Goal: Transaction & Acquisition: Book appointment/travel/reservation

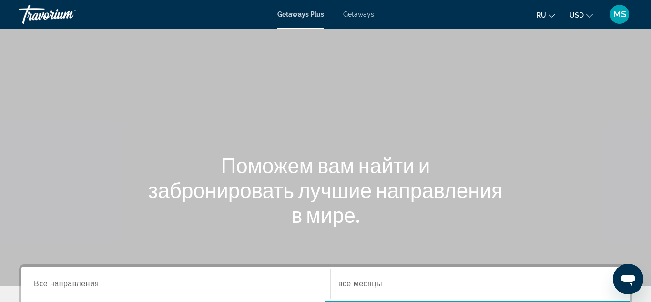
click at [364, 18] on span "Getaways" at bounding box center [358, 14] width 31 height 8
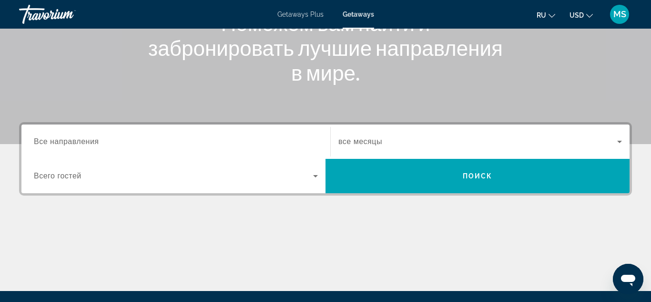
scroll to position [143, 0]
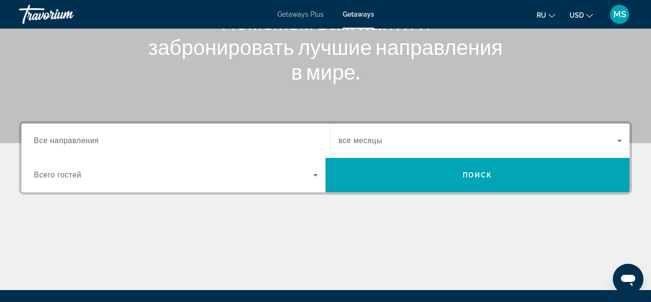
click at [107, 146] on div "Search widget" at bounding box center [176, 140] width 284 height 27
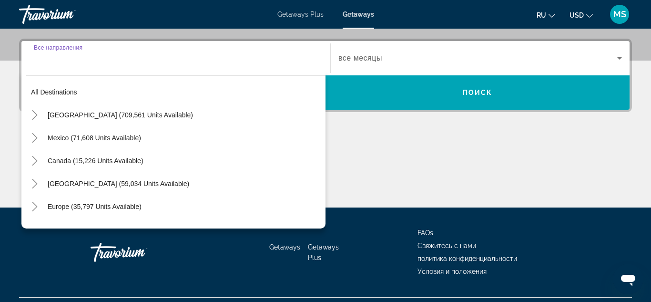
scroll to position [233, 0]
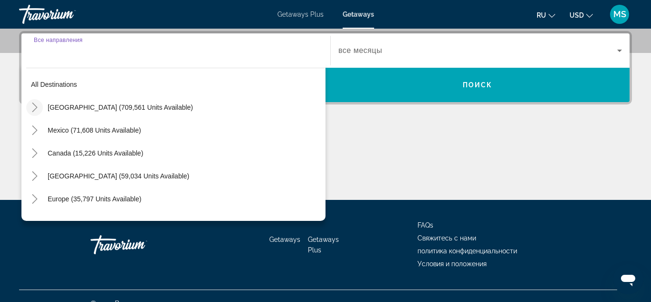
click at [38, 106] on icon "Toggle United States (709,561 units available)" at bounding box center [35, 108] width 10 height 10
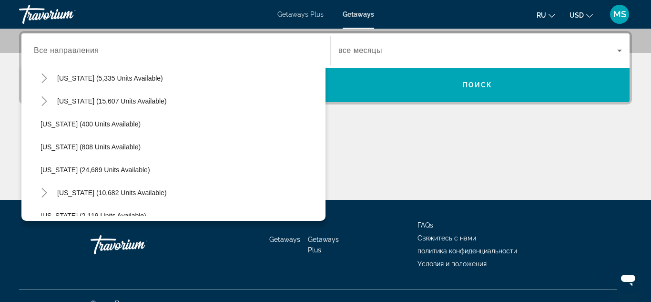
scroll to position [674, 0]
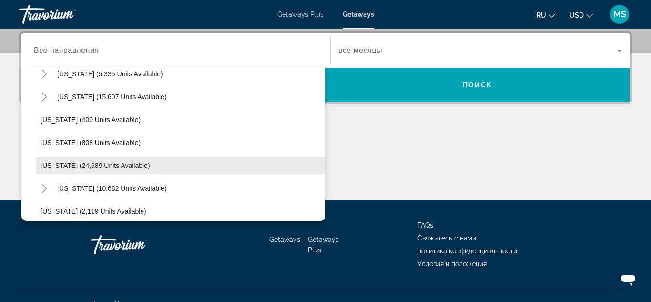
click at [101, 163] on span "[US_STATE] (24,689 units available)" at bounding box center [96, 166] width 110 height 8
type input "**********"
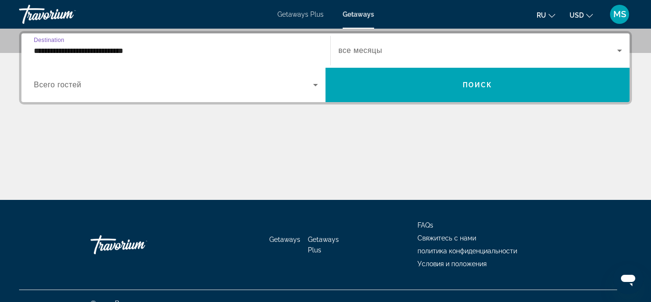
click at [154, 96] on div "Search widget" at bounding box center [176, 85] width 284 height 27
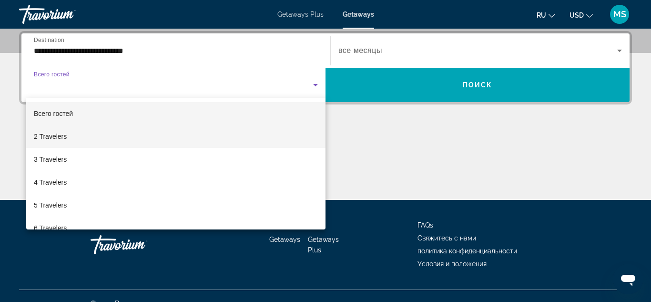
click at [47, 137] on span "2 Travelers" at bounding box center [50, 136] width 33 height 11
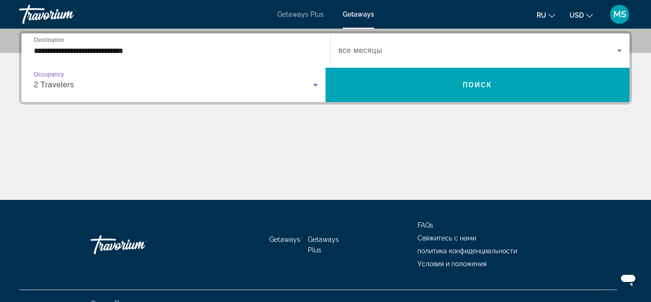
click at [370, 46] on span "все месяцы" at bounding box center [360, 50] width 44 height 8
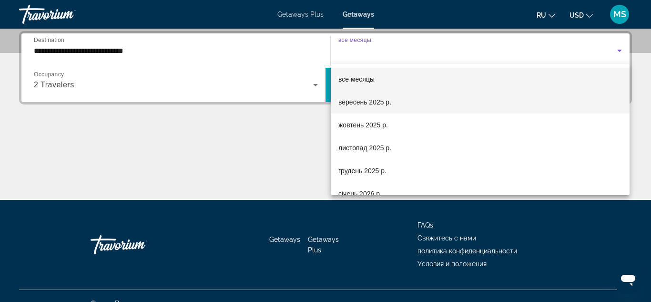
click at [369, 103] on span "вересень 2025 р." at bounding box center [364, 101] width 53 height 11
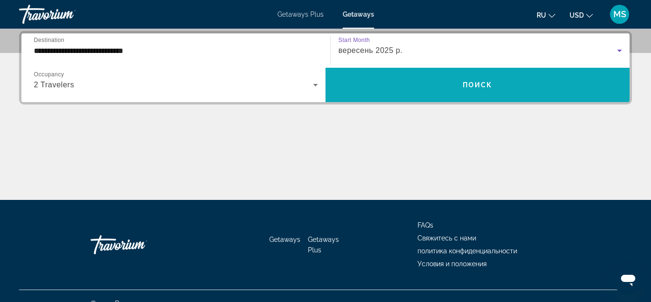
click at [382, 101] on span "Search widget" at bounding box center [478, 85] width 304 height 34
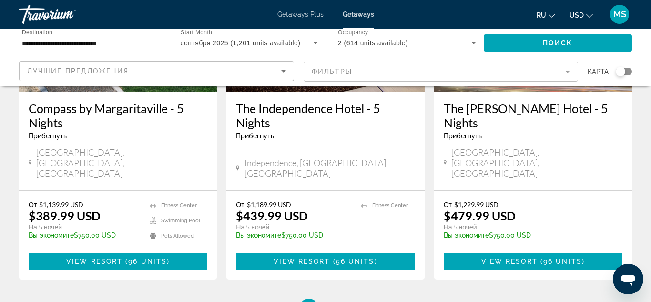
scroll to position [1292, 0]
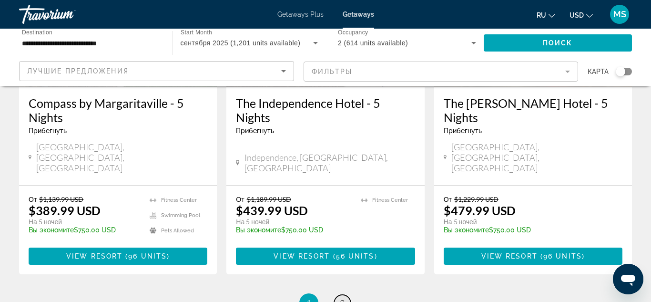
click at [345, 297] on span "2" at bounding box center [342, 302] width 5 height 10
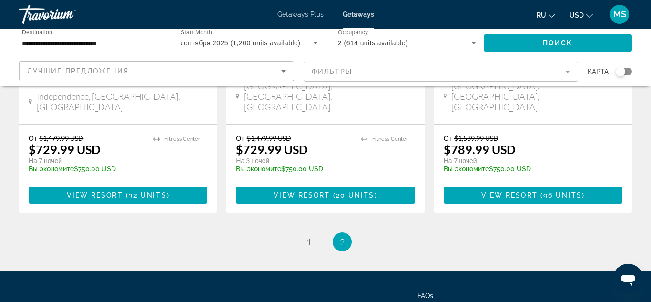
scroll to position [623, 0]
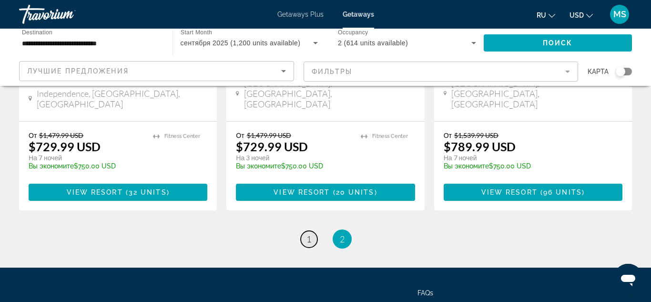
click at [310, 234] on span "1" at bounding box center [309, 239] width 5 height 10
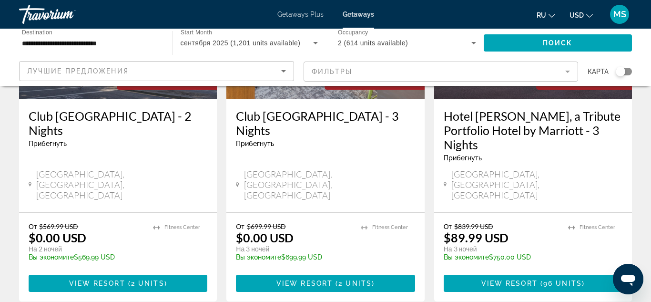
scroll to position [211, 0]
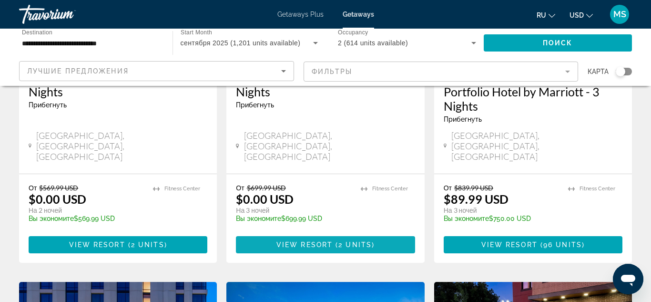
click at [309, 241] on span "View Resort" at bounding box center [305, 245] width 56 height 8
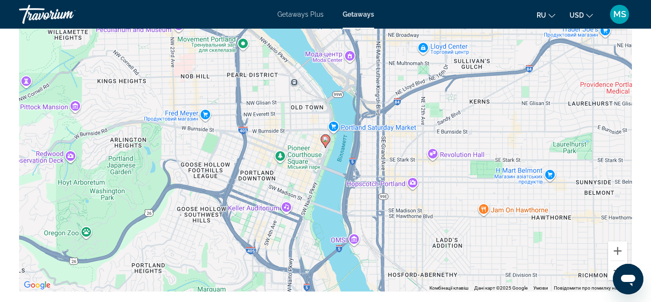
scroll to position [1367, 0]
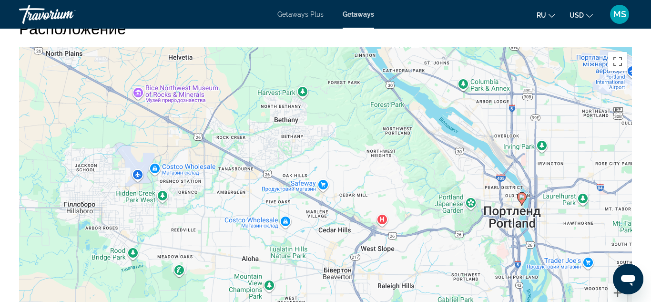
click at [588, 211] on div "Увімкніть режим перетягування за допомогою клавіатури, натиснувши Alt + Enter. …" at bounding box center [325, 190] width 613 height 286
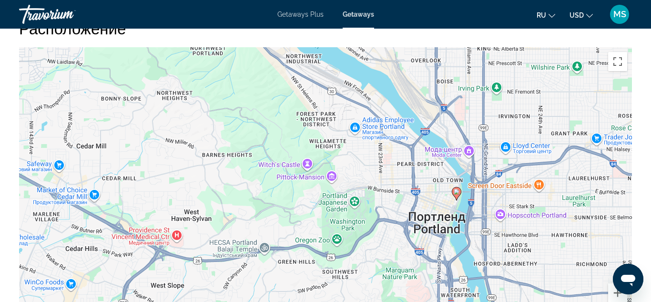
click at [588, 211] on div "Увімкніть режим перетягування за допомогою клавіатури, натиснувши Alt + Enter. …" at bounding box center [325, 190] width 613 height 286
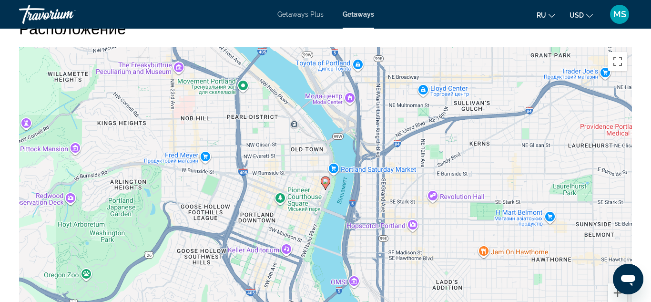
click at [359, 248] on div "Увімкніть режим перетягування за допомогою клавіатури, натиснувши Alt + Enter. …" at bounding box center [325, 190] width 613 height 286
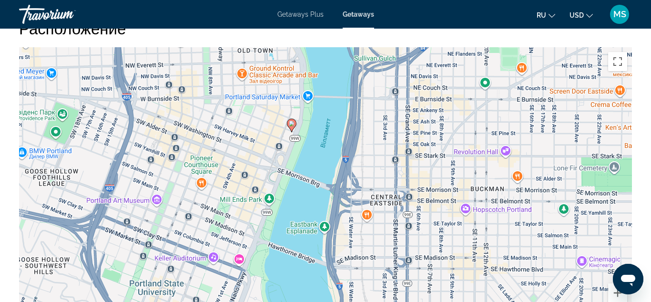
click at [286, 136] on div "Увімкніть режим перетягування за допомогою клавіатури, натиснувши Alt + Enter. …" at bounding box center [325, 190] width 613 height 286
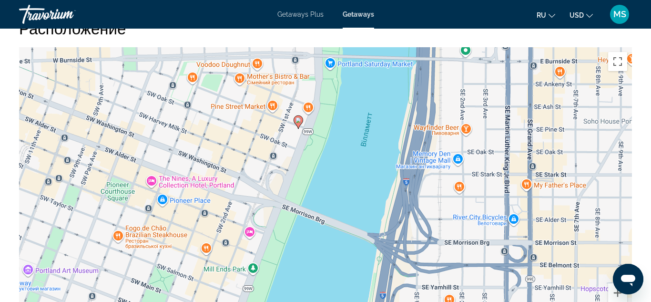
click at [286, 136] on div "Увімкніть режим перетягування за допомогою клавіатури, натиснувши Alt + Enter. …" at bounding box center [325, 190] width 613 height 286
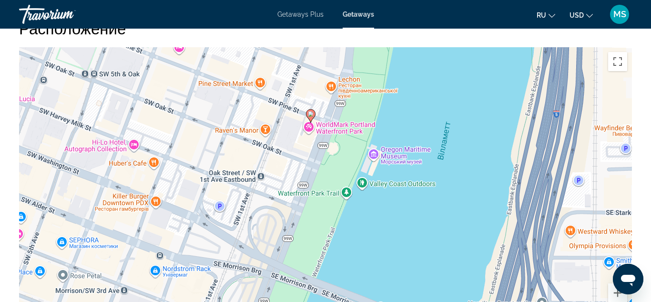
click at [286, 136] on div "Увімкніть режим перетягування за допомогою клавіатури, натиснувши Alt + Enter. …" at bounding box center [325, 190] width 613 height 286
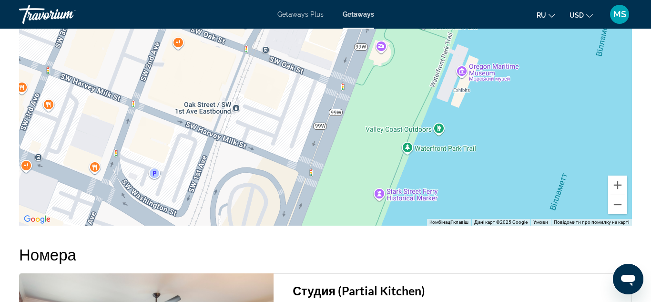
scroll to position [1408, 0]
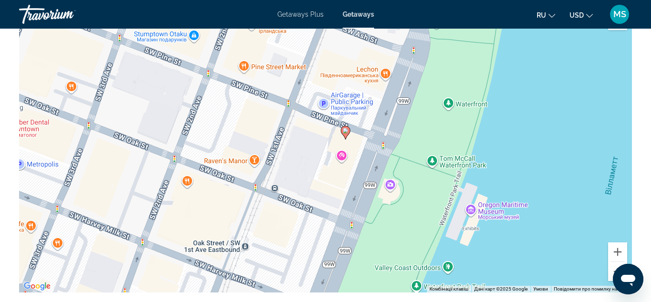
drag, startPoint x: 369, startPoint y: 124, endPoint x: 379, endPoint y: 197, distance: 73.6
click at [379, 197] on div "Увімкніть режим перетягування за допомогою клавіатури, натиснувши Alt + Enter. …" at bounding box center [325, 149] width 613 height 286
click at [336, 86] on div "Увімкніть режим перетягування за допомогою клавіатури, натиснувши Alt + Enter. …" at bounding box center [325, 149] width 613 height 286
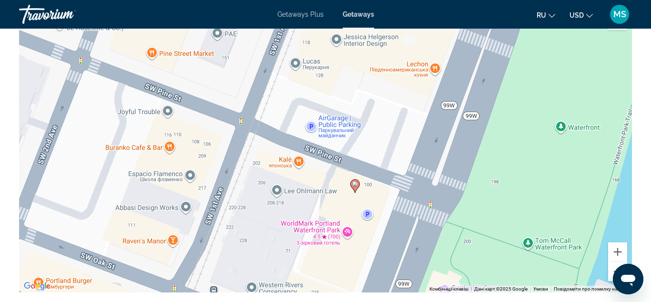
click at [348, 127] on div "Увімкніть режим перетягування за допомогою клавіатури, натиснувши Alt + Enter. …" at bounding box center [325, 149] width 613 height 286
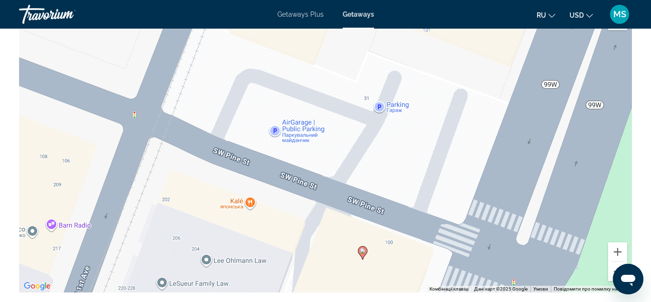
click at [348, 127] on div "Увімкніть режим перетягування за допомогою клавіатури, натиснувши Alt + Enter. …" at bounding box center [325, 149] width 613 height 286
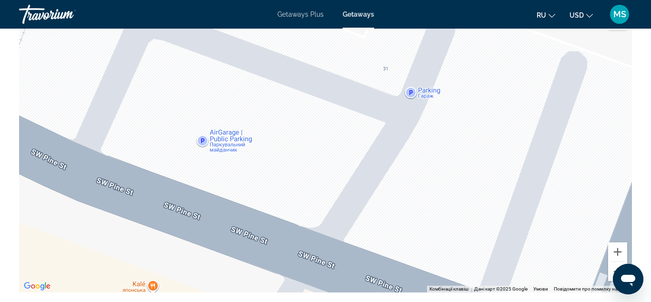
click at [233, 140] on div "Увімкніть режим перетягування за допомогою клавіатури, натиснувши Alt + Enter. …" at bounding box center [325, 149] width 613 height 286
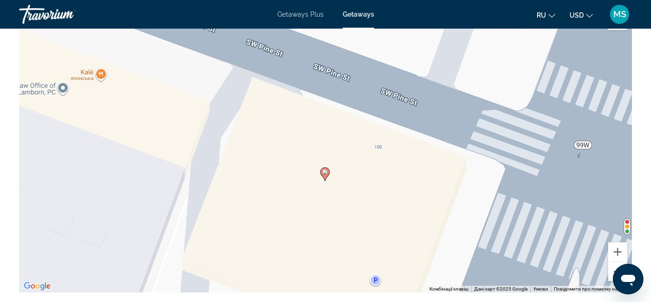
drag, startPoint x: 407, startPoint y: 197, endPoint x: 347, endPoint y: -29, distance: 233.8
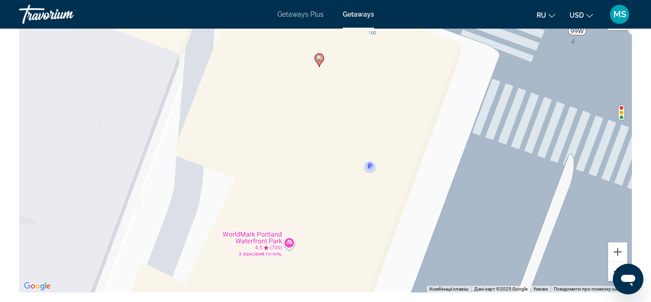
drag, startPoint x: 379, startPoint y: 231, endPoint x: 380, endPoint y: 121, distance: 109.7
click at [380, 121] on div "Увімкніть режим перетягування за допомогою клавіатури, натиснувши Alt + Enter. …" at bounding box center [325, 149] width 613 height 286
click at [370, 166] on div "Увімкніть режим перетягування за допомогою клавіатури, натиснувши Alt + Enter. …" at bounding box center [325, 149] width 613 height 286
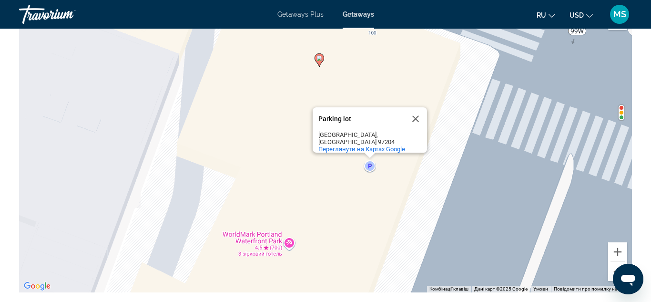
click at [366, 190] on div "Увімкніть режим перетягування за допомогою клавіатури, натиснувши Alt + Enter. …" at bounding box center [325, 149] width 613 height 286
click at [420, 120] on button "Закрити" at bounding box center [415, 118] width 23 height 23
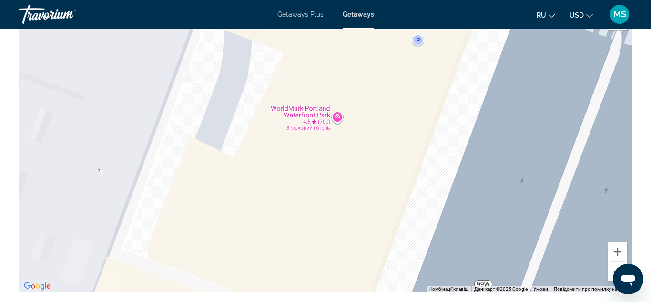
drag, startPoint x: 374, startPoint y: 190, endPoint x: 421, endPoint y: 64, distance: 134.3
click at [421, 64] on div "Увімкніть режим перетягування за допомогою клавіатури, натиснувши Alt + Enter. …" at bounding box center [325, 149] width 613 height 286
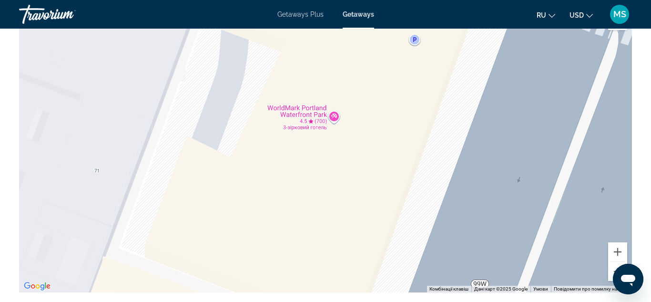
click at [333, 119] on div "Увімкніть режим перетягування за допомогою клавіатури, натиснувши Alt + Enter. …" at bounding box center [325, 149] width 613 height 286
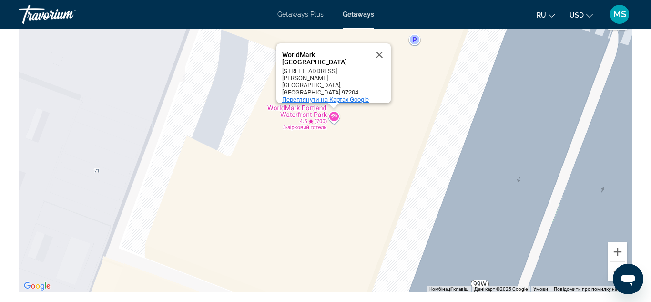
click at [328, 96] on span "Переглянути на Картах Google" at bounding box center [325, 99] width 87 height 7
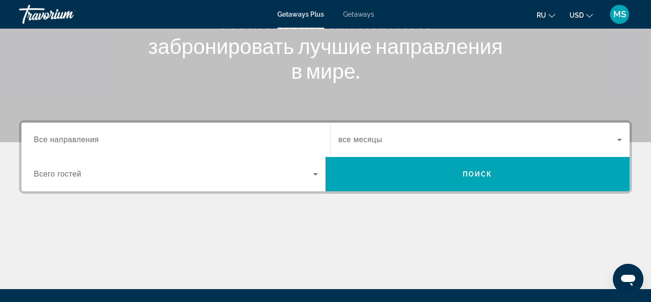
scroll to position [147, 0]
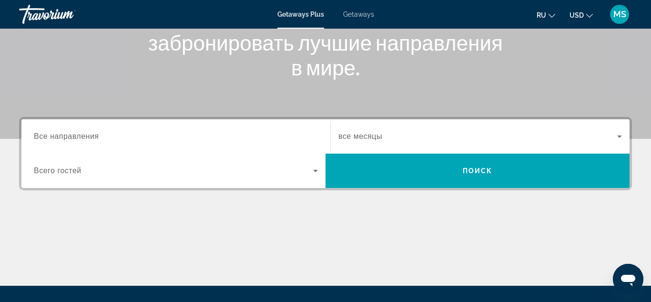
click at [362, 12] on span "Getaways" at bounding box center [358, 14] width 31 height 8
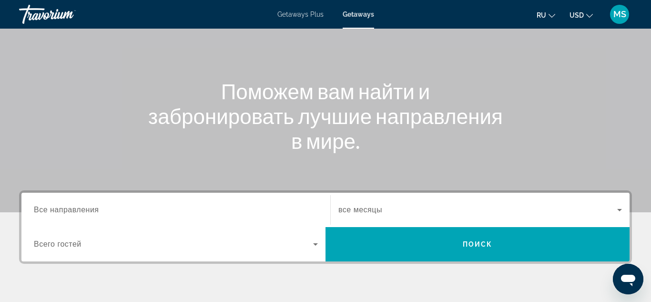
scroll to position [75, 0]
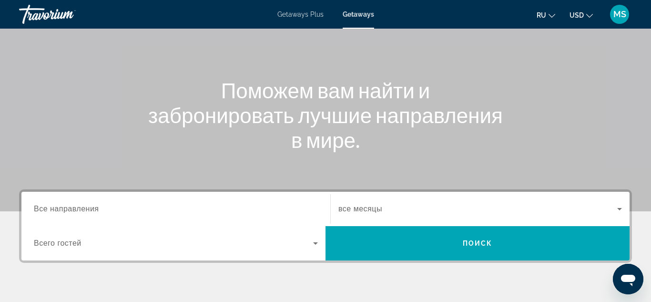
click at [244, 210] on input "Destination Все направления" at bounding box center [176, 209] width 284 height 11
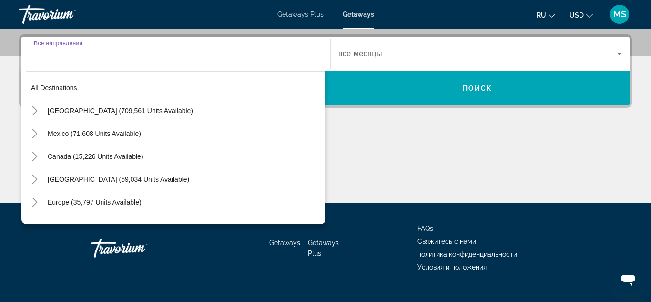
scroll to position [233, 0]
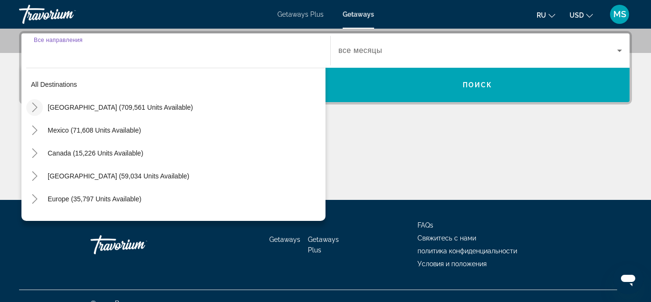
click at [35, 107] on icon "Toggle United States (709,561 units available)" at bounding box center [35, 108] width 10 height 10
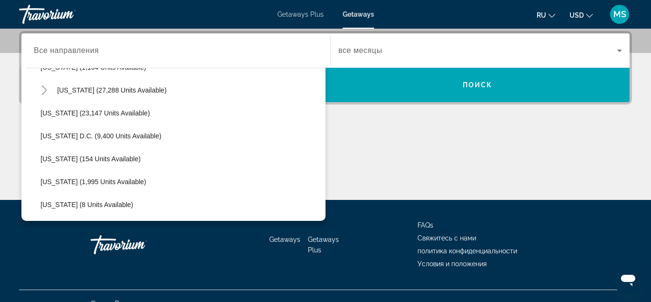
scroll to position [0, 0]
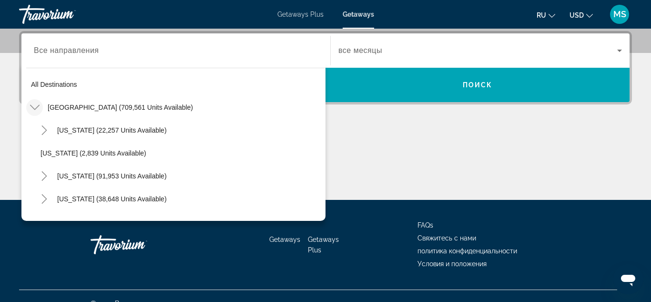
click at [39, 105] on icon "Toggle United States (709,561 units available)" at bounding box center [35, 107] width 10 height 5
click at [39, 105] on icon "Toggle United States (709,561 units available)" at bounding box center [35, 108] width 10 height 10
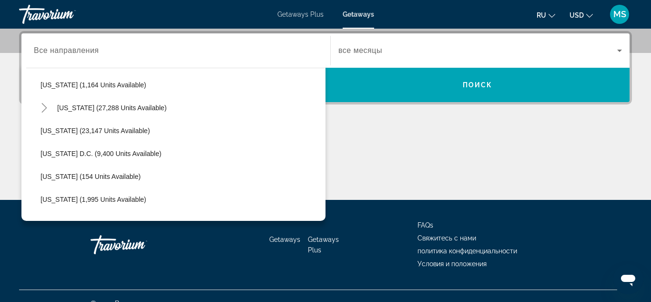
scroll to position [923, 0]
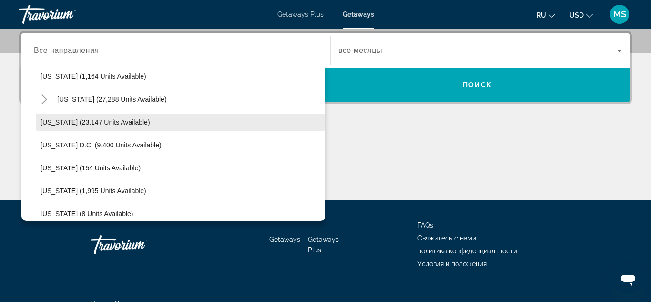
click at [117, 120] on span "[US_STATE] (23,147 units available)" at bounding box center [96, 122] width 110 height 8
type input "**********"
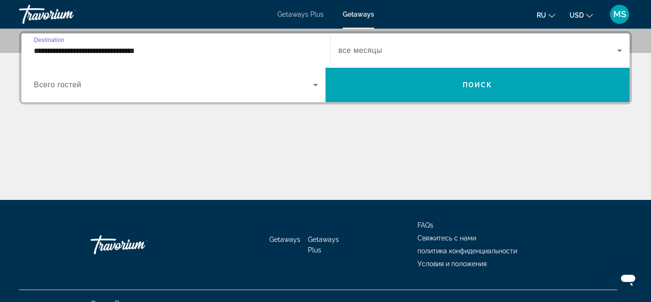
click at [278, 89] on span "Search widget" at bounding box center [173, 84] width 279 height 11
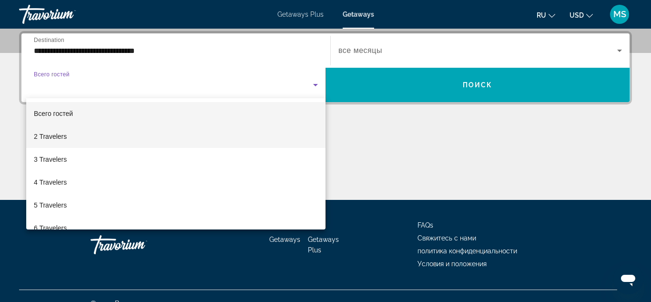
click at [219, 133] on mat-option "2 Travelers" at bounding box center [175, 136] width 299 height 23
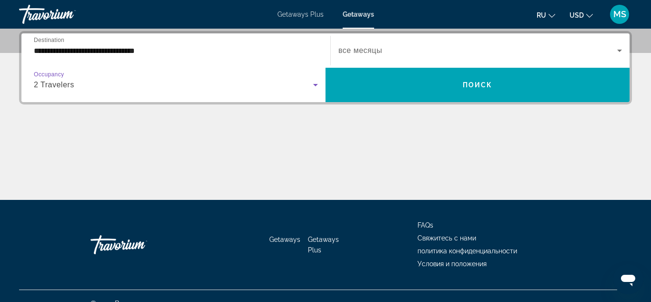
click at [378, 52] on span "все месяцы" at bounding box center [360, 50] width 44 height 8
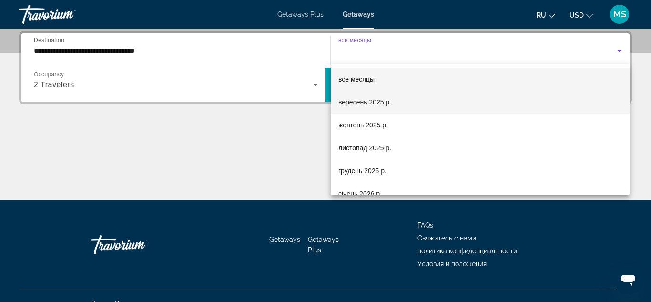
click at [379, 102] on span "вересень 2025 р." at bounding box center [364, 101] width 53 height 11
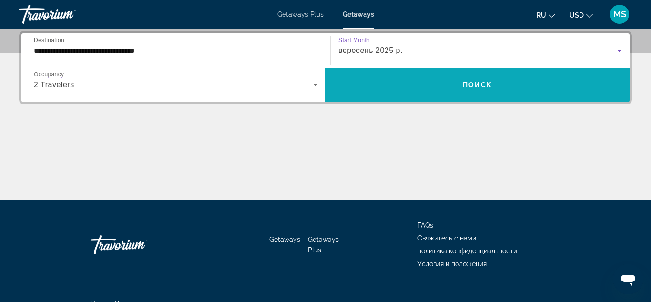
click at [396, 92] on span "Search widget" at bounding box center [478, 84] width 304 height 23
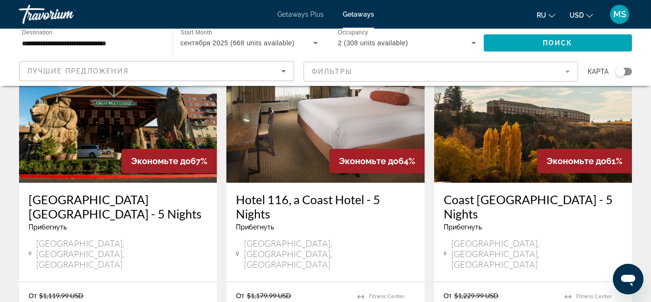
scroll to position [1252, 0]
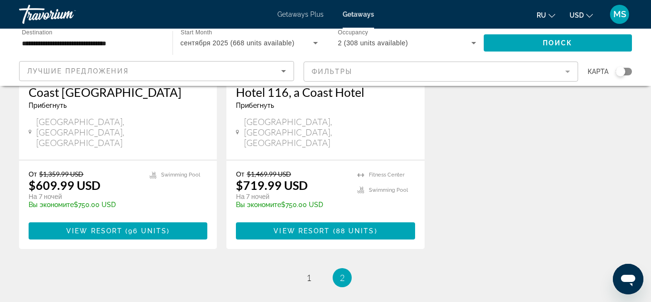
scroll to position [564, 0]
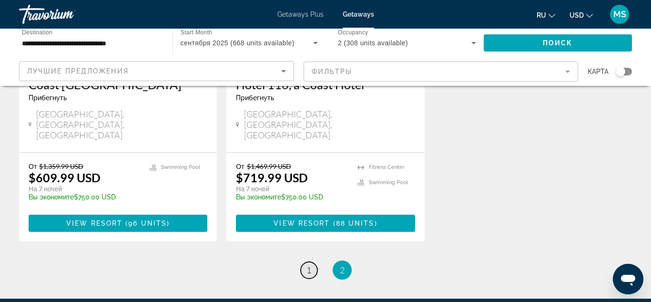
click at [308, 265] on span "1" at bounding box center [309, 270] width 5 height 10
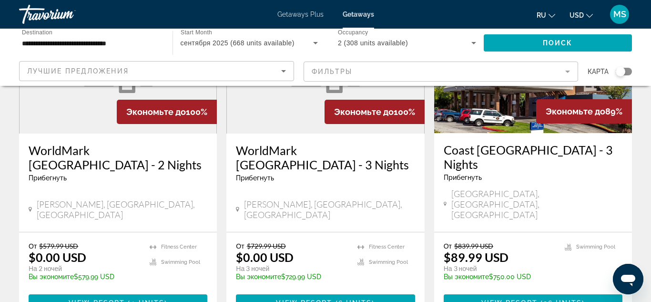
scroll to position [144, 0]
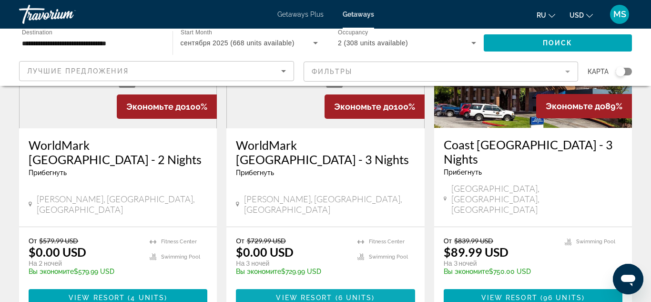
click at [336, 294] on span "( 6 units )" at bounding box center [354, 298] width 42 height 8
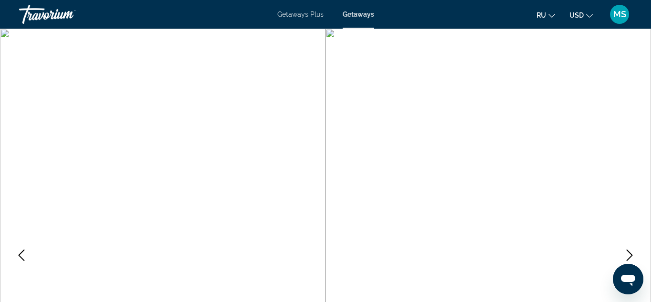
click at [639, 95] on img "Main content" at bounding box center [489, 255] width 326 height 453
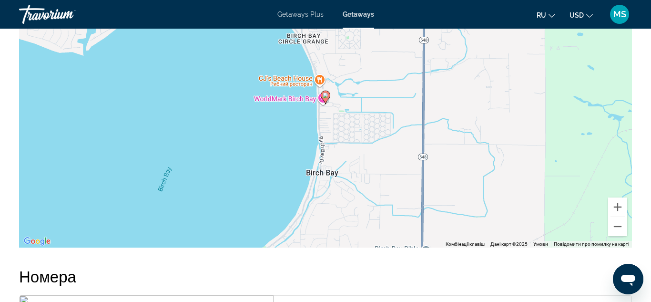
scroll to position [1722, 0]
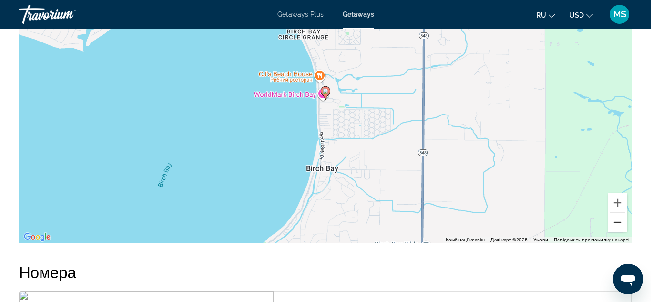
click at [617, 232] on button "Зменшити" at bounding box center [617, 222] width 19 height 19
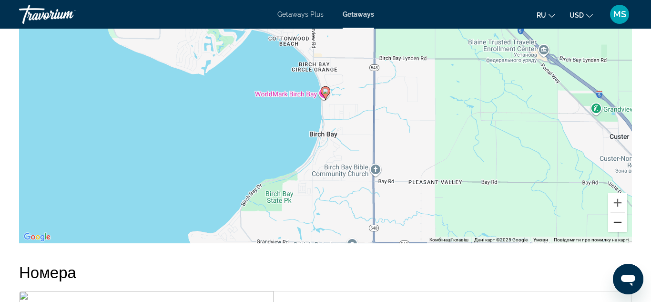
click at [617, 232] on button "Зменшити" at bounding box center [617, 222] width 19 height 19
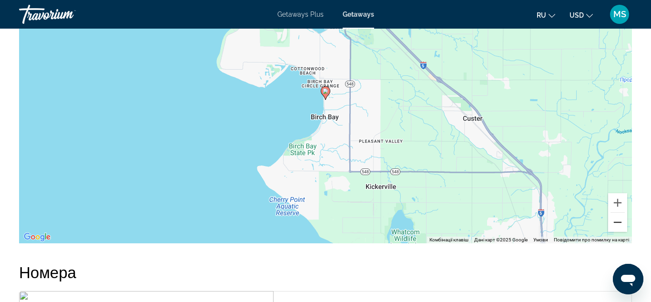
click at [617, 232] on button "Зменшити" at bounding box center [617, 222] width 19 height 19
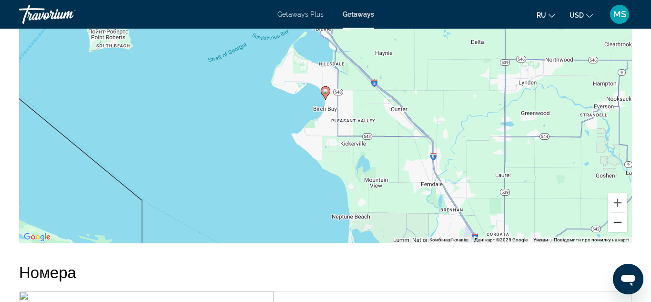
click at [617, 232] on button "Зменшити" at bounding box center [617, 222] width 19 height 19
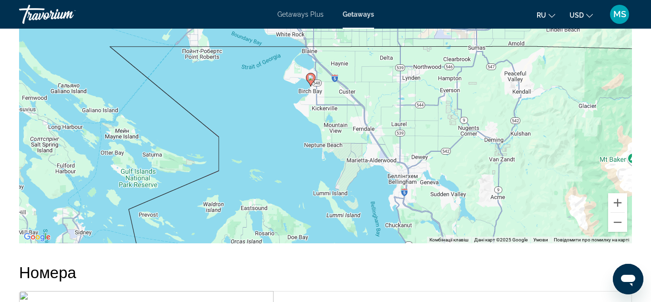
drag, startPoint x: 513, startPoint y: 117, endPoint x: 499, endPoint y: 104, distance: 19.3
click at [499, 104] on div "Увімкніть режим перетягування за допомогою клавіатури, натиснувши Alt + Enter. …" at bounding box center [325, 100] width 613 height 286
click at [619, 232] on button "Зменшити" at bounding box center [617, 222] width 19 height 19
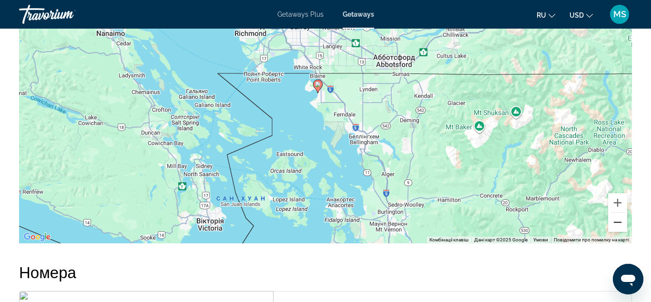
click at [619, 232] on button "Зменшити" at bounding box center [617, 222] width 19 height 19
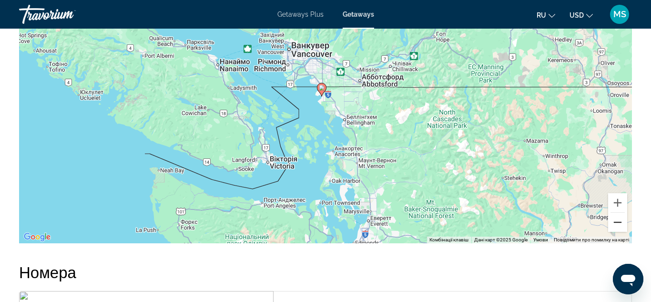
click at [619, 232] on button "Зменшити" at bounding box center [617, 222] width 19 height 19
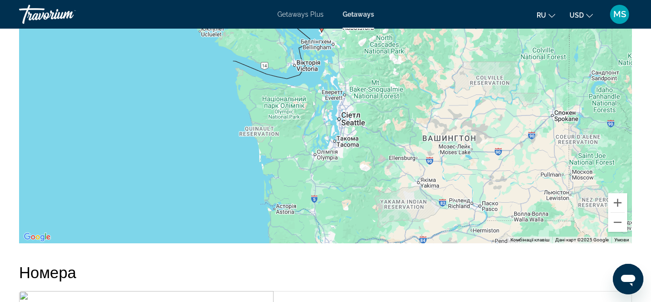
drag, startPoint x: 308, startPoint y: 201, endPoint x: 306, endPoint y: 134, distance: 67.3
click at [306, 134] on div "Увімкніть режим перетягування за допомогою клавіатури, натиснувши Alt + Enter. …" at bounding box center [325, 100] width 613 height 286
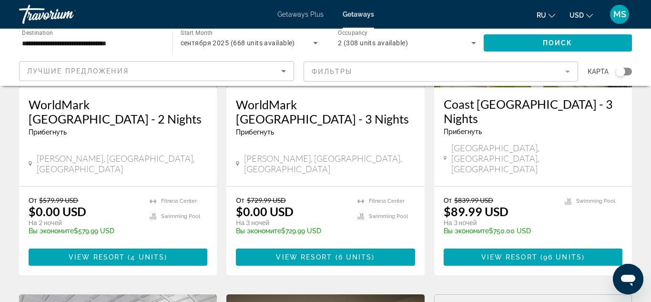
scroll to position [192, 0]
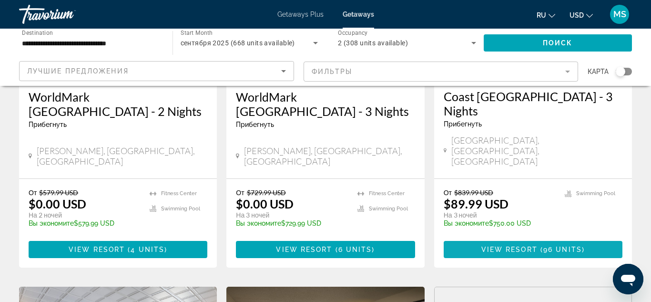
click at [565, 246] on span "96 units" at bounding box center [562, 250] width 39 height 8
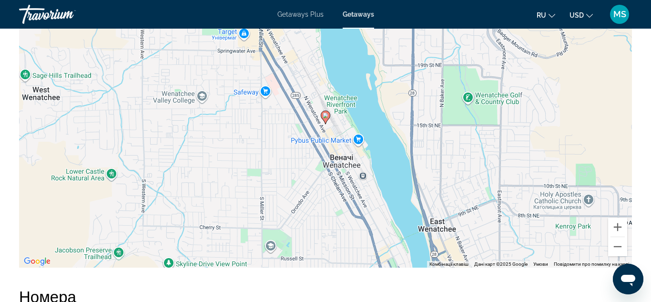
scroll to position [1213, 0]
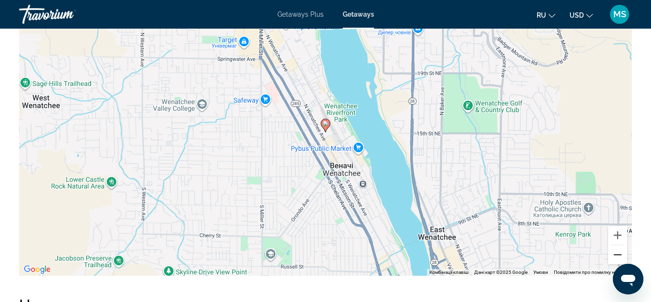
click at [617, 253] on button "Зменшити" at bounding box center [617, 254] width 19 height 19
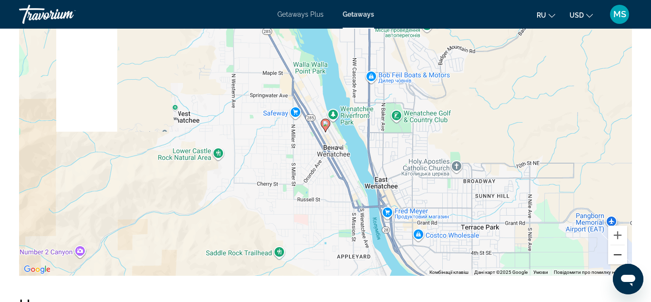
click at [617, 253] on button "Зменшити" at bounding box center [617, 254] width 19 height 19
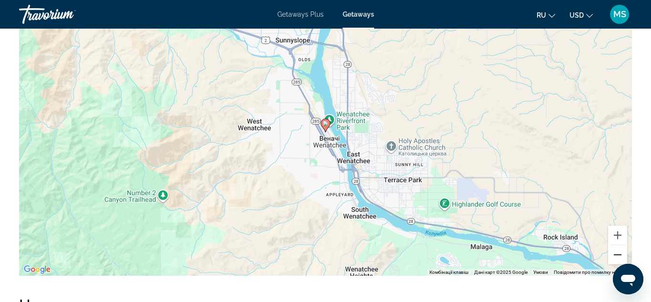
click at [617, 253] on button "Зменшити" at bounding box center [617, 254] width 19 height 19
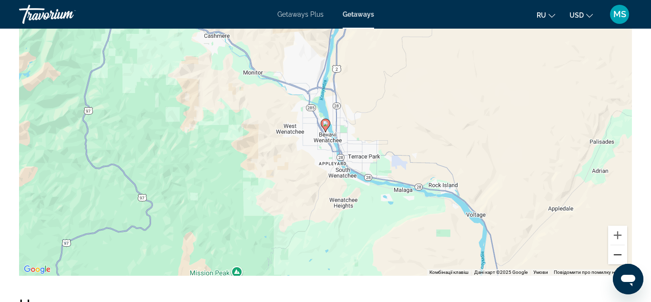
click at [617, 253] on button "Зменшити" at bounding box center [617, 254] width 19 height 19
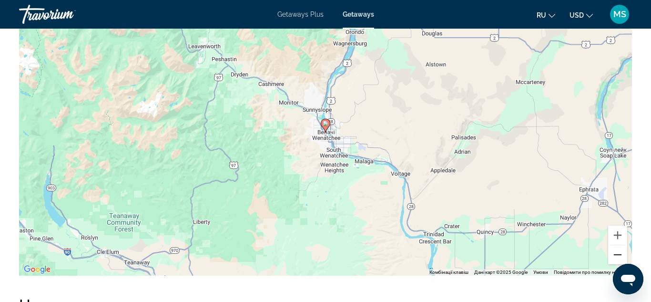
click at [617, 253] on button "Зменшити" at bounding box center [617, 254] width 19 height 19
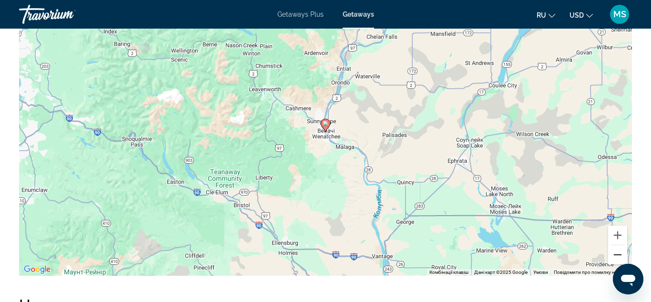
click at [617, 253] on button "Зменшити" at bounding box center [617, 254] width 19 height 19
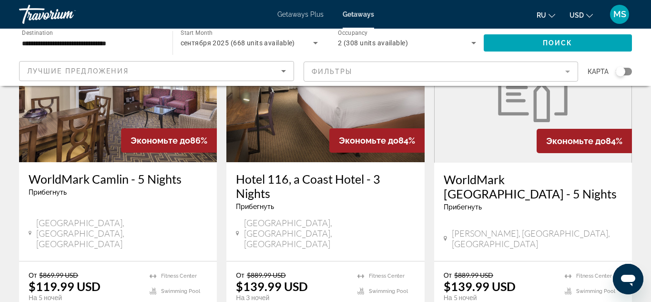
scroll to position [472, 0]
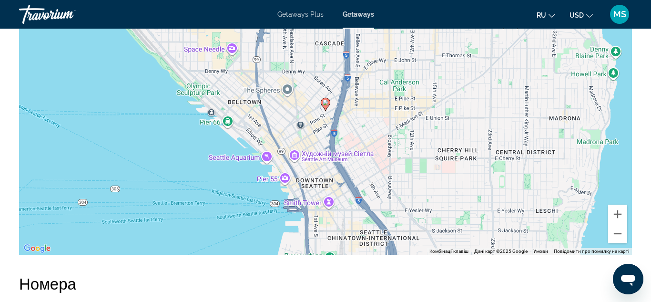
scroll to position [1755, 0]
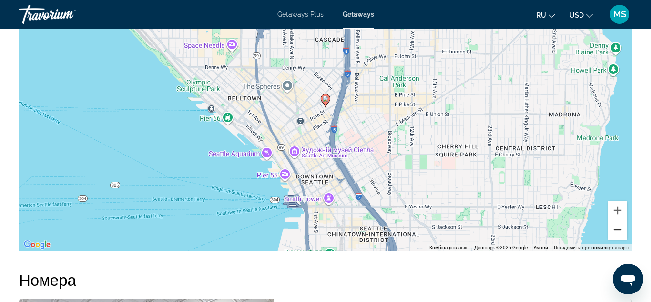
click at [615, 237] on button "Зменшити" at bounding box center [617, 229] width 19 height 19
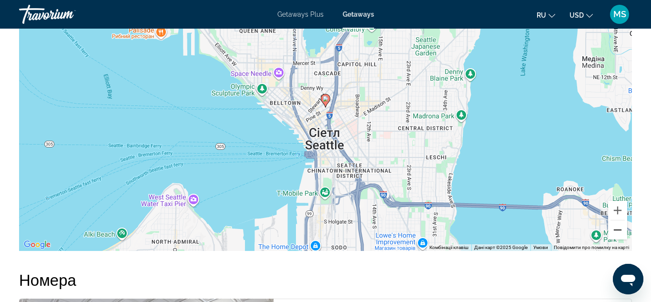
click at [615, 237] on button "Зменшити" at bounding box center [617, 229] width 19 height 19
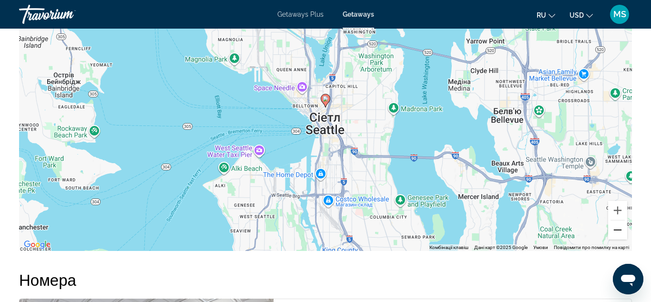
click at [615, 237] on button "Зменшити" at bounding box center [617, 229] width 19 height 19
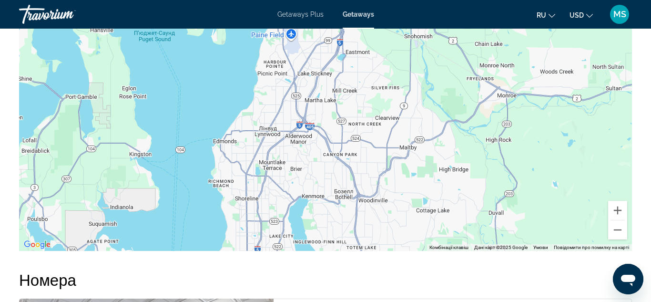
drag, startPoint x: 387, startPoint y: 86, endPoint x: 315, endPoint y: 324, distance: 248.9
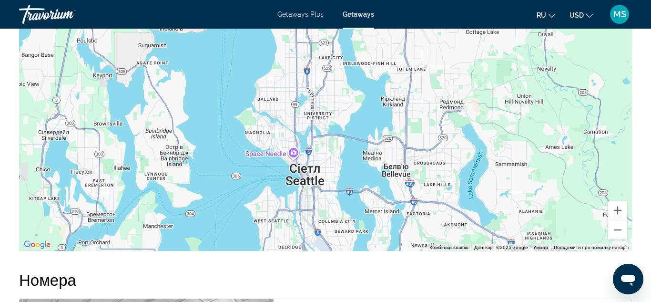
drag, startPoint x: 346, startPoint y: 134, endPoint x: 395, endPoint y: -41, distance: 182.8
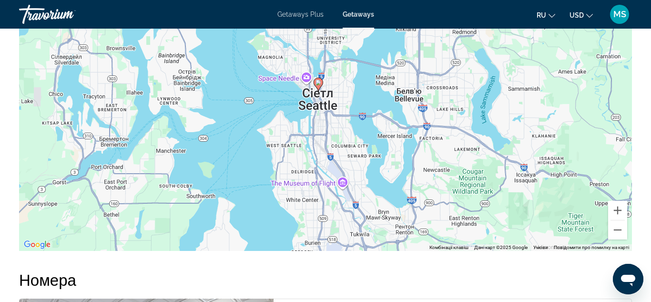
drag, startPoint x: 366, startPoint y: 199, endPoint x: 380, endPoint y: 121, distance: 79.5
click at [380, 121] on div "Увімкніть режим перетягування за допомогою клавіатури, натиснувши Alt + Enter. …" at bounding box center [325, 108] width 613 height 286
click at [620, 219] on button "Збільшити" at bounding box center [617, 210] width 19 height 19
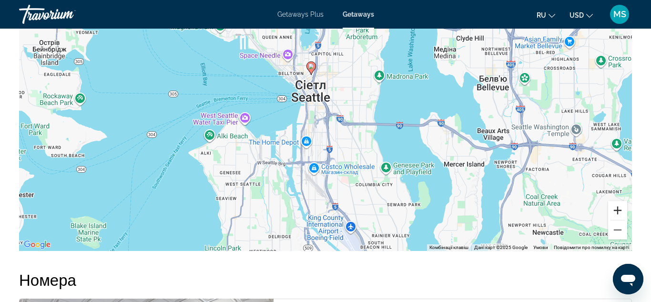
click at [620, 219] on button "Збільшити" at bounding box center [617, 210] width 19 height 19
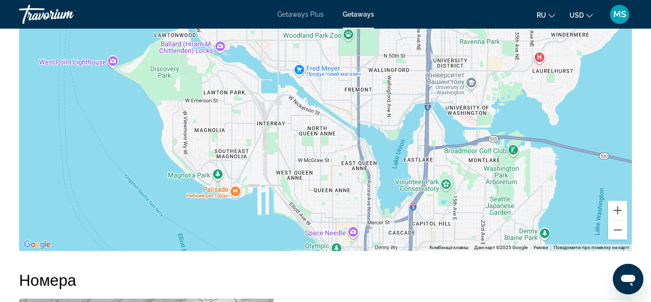
drag, startPoint x: 352, startPoint y: 99, endPoint x: 458, endPoint y: 324, distance: 248.9
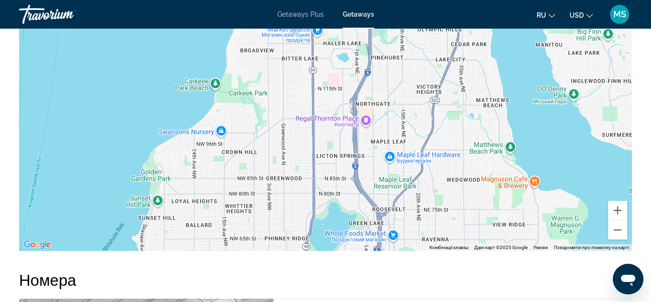
drag, startPoint x: 294, startPoint y: 93, endPoint x: 242, endPoint y: 324, distance: 237.0
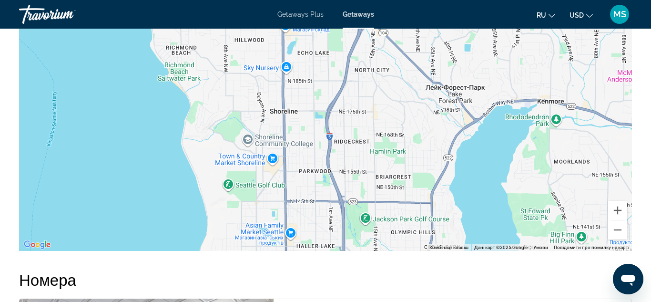
drag, startPoint x: 384, startPoint y: 117, endPoint x: 355, endPoint y: 324, distance: 209.4
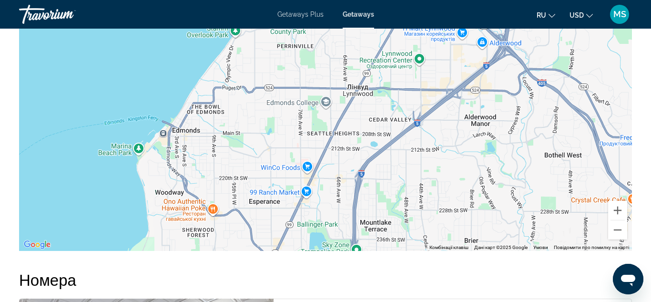
drag, startPoint x: 334, startPoint y: 75, endPoint x: 323, endPoint y: 324, distance: 249.6
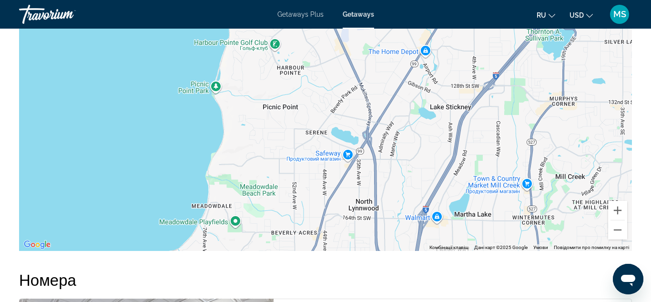
drag, startPoint x: 262, startPoint y: 67, endPoint x: 168, endPoint y: 324, distance: 273.6
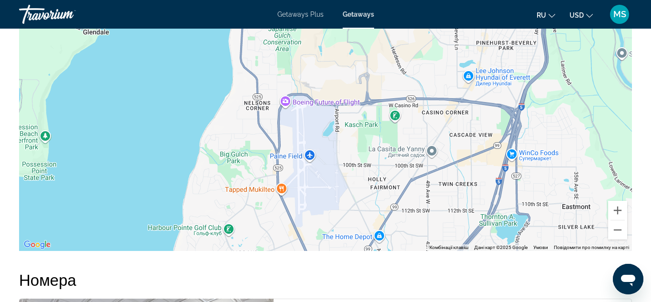
drag, startPoint x: 304, startPoint y: 132, endPoint x: 256, endPoint y: 324, distance: 198.4
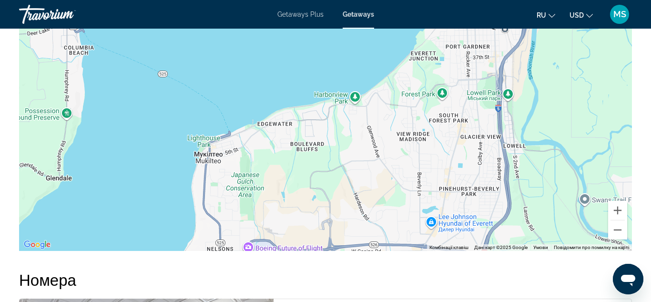
drag, startPoint x: 413, startPoint y: 157, endPoint x: 372, endPoint y: 324, distance: 171.9
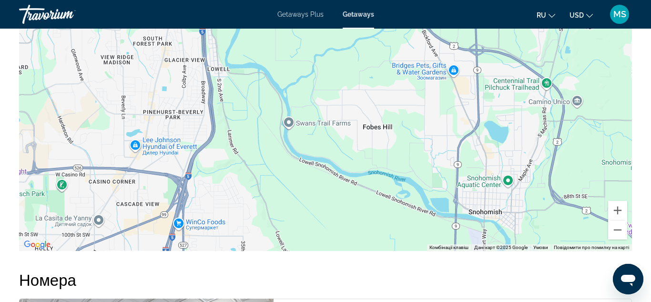
drag, startPoint x: 570, startPoint y: 63, endPoint x: 263, endPoint y: 0, distance: 313.5
click at [620, 234] on button "Зменшити" at bounding box center [617, 229] width 19 height 19
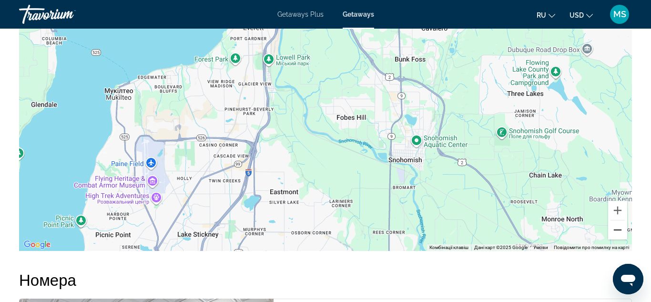
click at [620, 234] on button "Зменшити" at bounding box center [617, 229] width 19 height 19
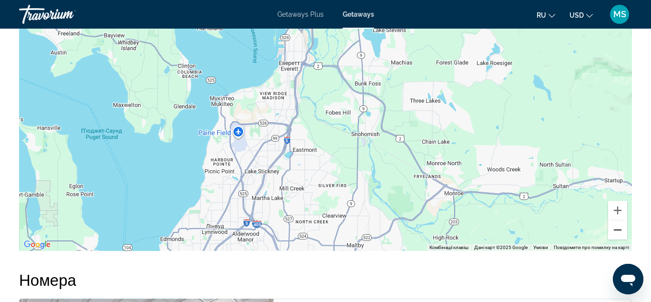
click at [620, 234] on button "Зменшити" at bounding box center [617, 229] width 19 height 19
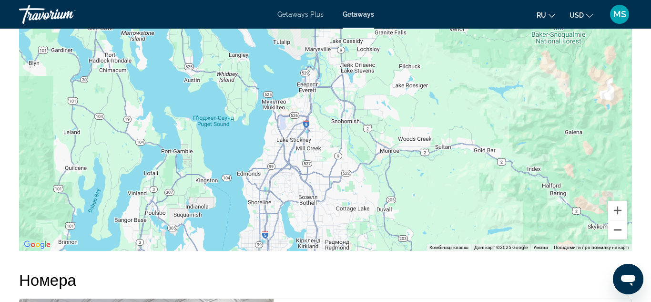
click at [620, 234] on button "Зменшити" at bounding box center [617, 229] width 19 height 19
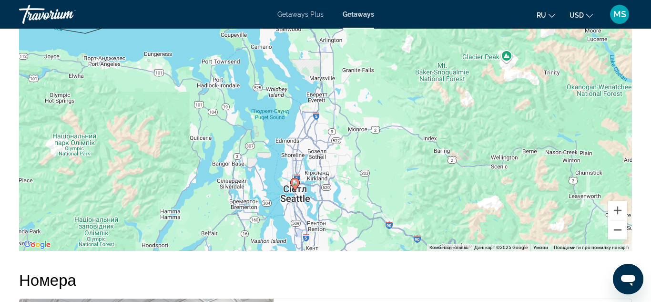
click at [620, 234] on button "Зменшити" at bounding box center [617, 229] width 19 height 19
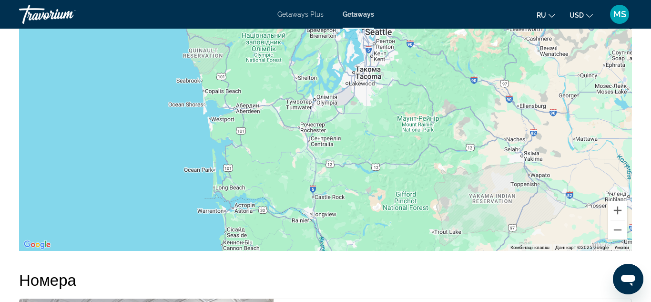
drag, startPoint x: 356, startPoint y: 215, endPoint x: 409, endPoint y: 91, distance: 135.2
click at [409, 91] on div "Увімкніть режим перетягування за допомогою клавіатури, натиснувши Alt + Enter. …" at bounding box center [325, 108] width 613 height 286
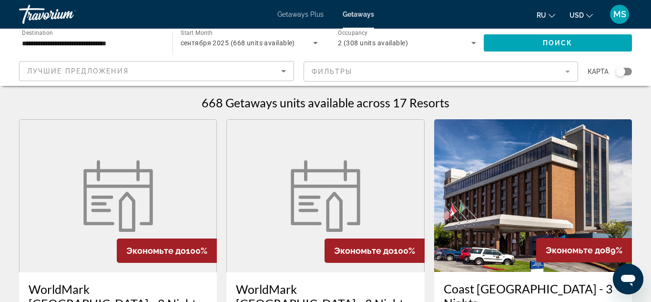
click at [117, 44] on input "**********" at bounding box center [91, 43] width 138 height 11
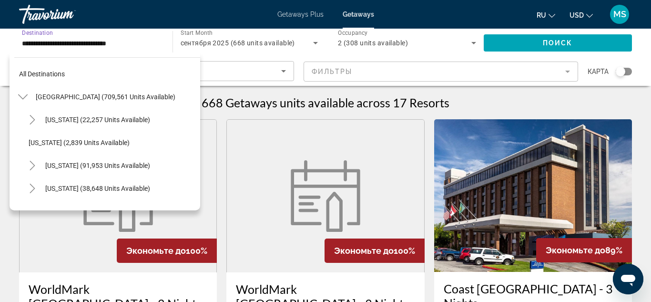
scroll to position [903, 0]
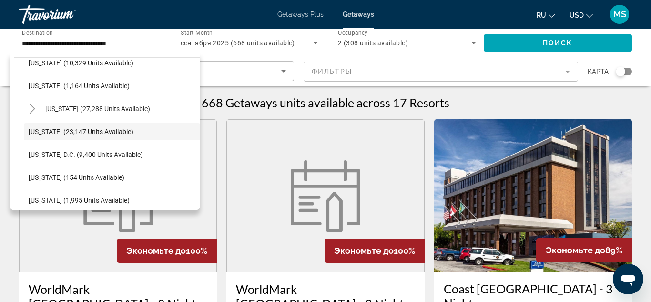
drag, startPoint x: 197, startPoint y: 66, endPoint x: 202, endPoint y: 165, distance: 99.3
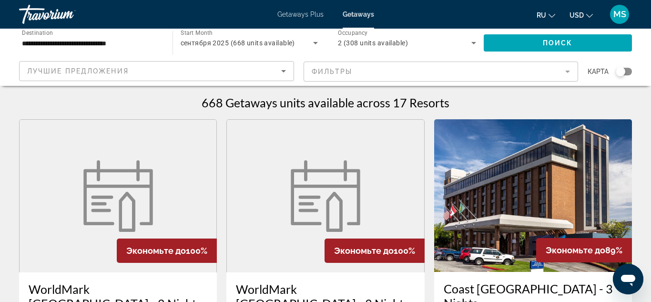
click at [127, 42] on input "**********" at bounding box center [91, 43] width 138 height 11
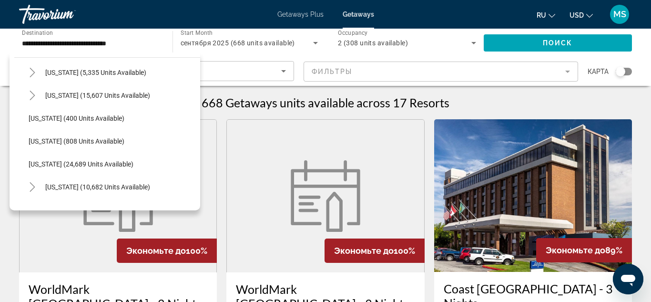
scroll to position [669, 0]
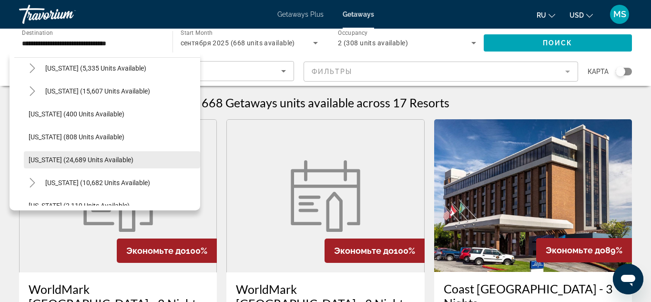
click at [99, 155] on span "Search widget" at bounding box center [112, 159] width 176 height 23
type input "**********"
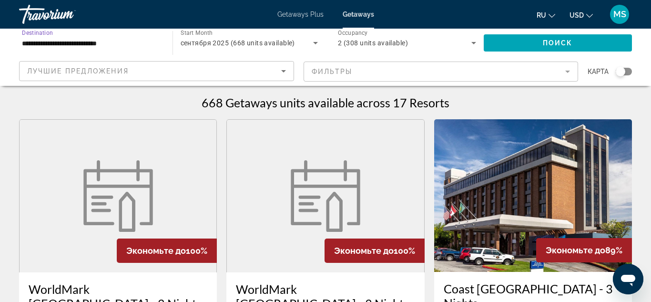
click at [241, 43] on span "сентября 2025 (668 units available)" at bounding box center [238, 43] width 114 height 8
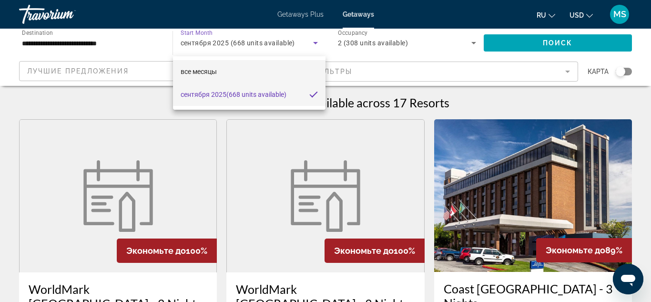
click at [227, 77] on mat-option "все месяцы" at bounding box center [249, 71] width 153 height 23
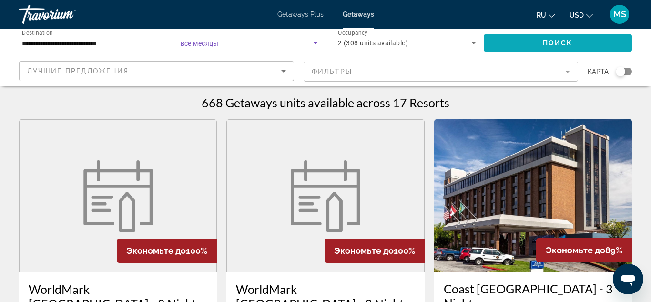
click at [539, 43] on span "Search widget" at bounding box center [558, 42] width 149 height 23
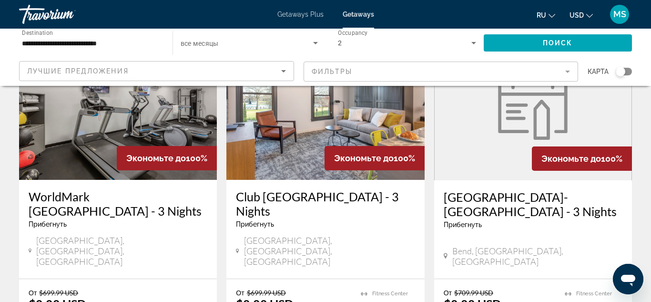
scroll to position [806, 0]
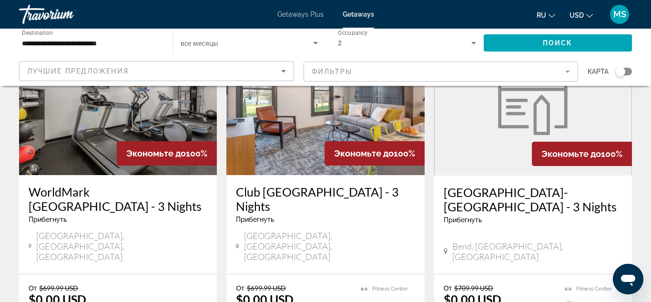
click at [568, 68] on mat-form-field "Фильтры" at bounding box center [441, 72] width 275 height 20
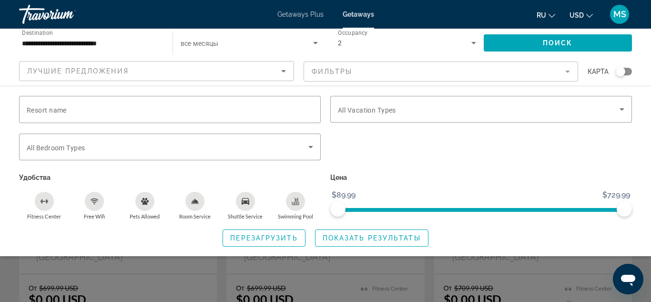
click at [568, 68] on mat-form-field "Фильтры" at bounding box center [441, 72] width 275 height 20
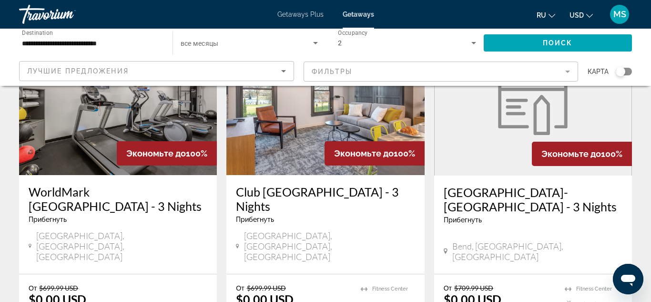
click at [568, 68] on mat-form-field "Фильтры" at bounding box center [441, 72] width 275 height 20
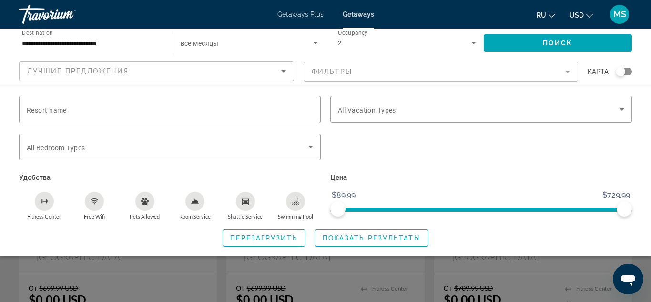
click at [568, 68] on mat-form-field "Фильтры" at bounding box center [441, 72] width 275 height 20
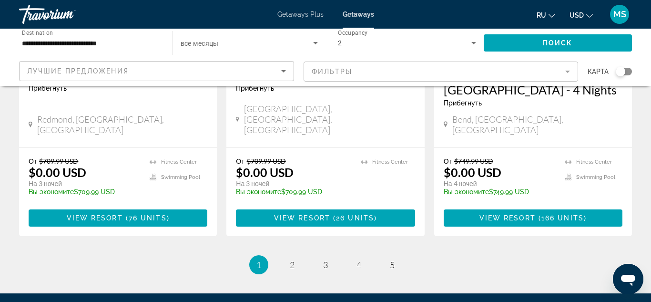
scroll to position [1328, 0]
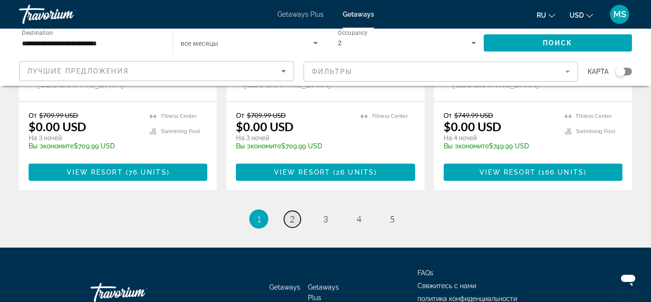
click at [297, 211] on link "page 2" at bounding box center [292, 219] width 17 height 17
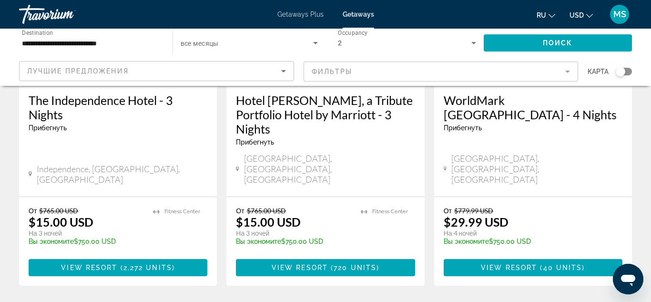
scroll to position [191, 0]
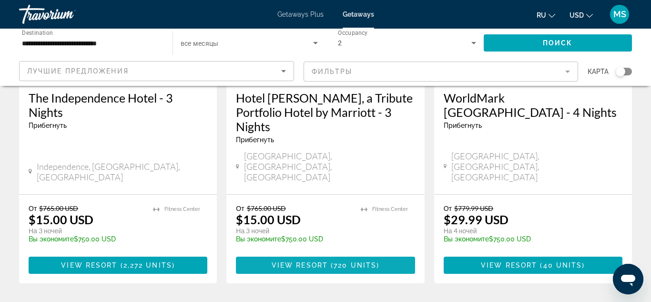
click at [375, 261] on span "720 units" at bounding box center [355, 265] width 43 height 8
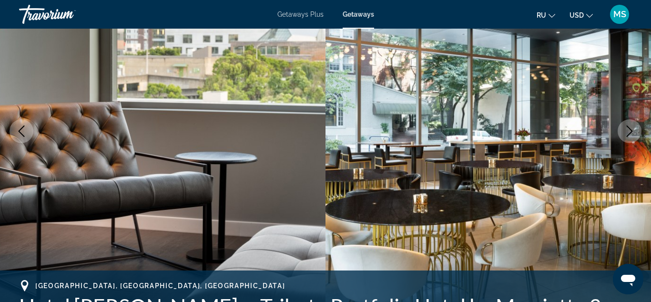
scroll to position [127, 0]
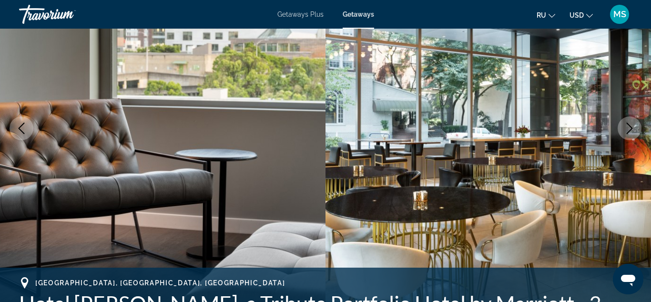
click at [634, 130] on icon "Next image" at bounding box center [629, 128] width 11 height 11
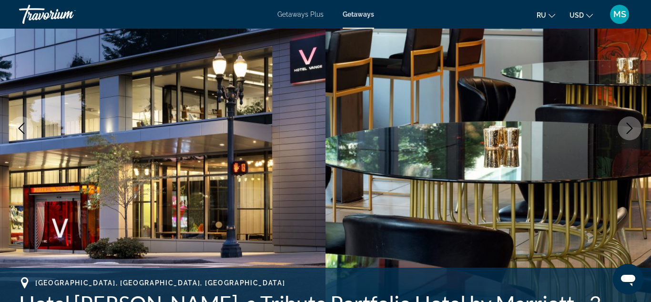
click at [634, 130] on icon "Next image" at bounding box center [629, 128] width 11 height 11
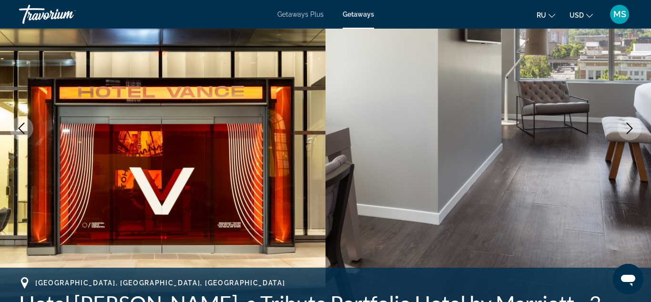
click at [628, 128] on icon "Next image" at bounding box center [629, 128] width 11 height 11
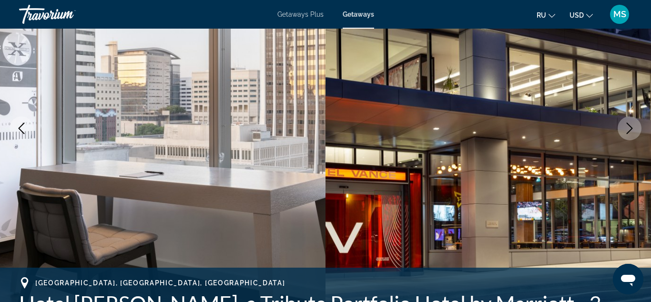
click at [628, 128] on icon "Next image" at bounding box center [629, 128] width 11 height 11
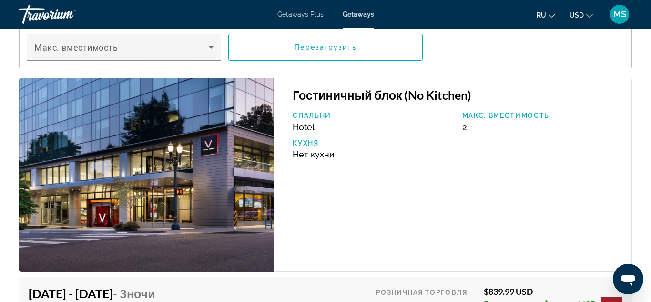
scroll to position [1482, 0]
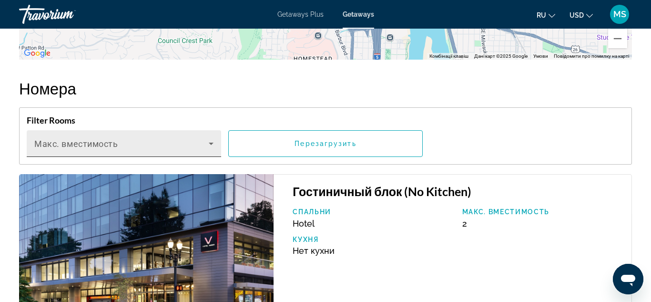
click at [210, 145] on icon "Main content" at bounding box center [210, 143] width 11 height 11
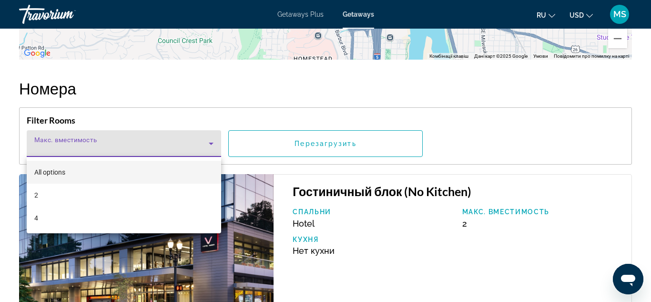
click at [210, 145] on div at bounding box center [325, 151] width 651 height 302
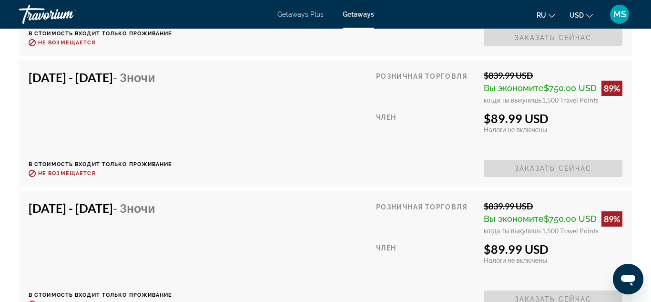
scroll to position [1973, 0]
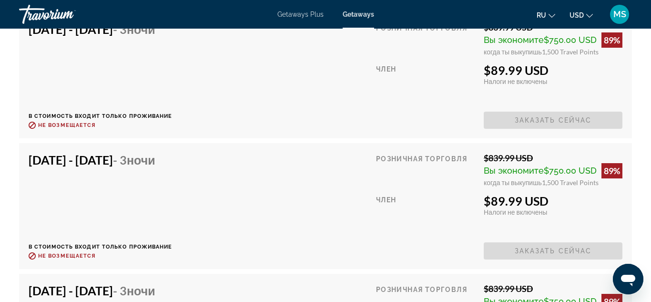
click at [625, 18] on span "MS" at bounding box center [620, 15] width 13 height 10
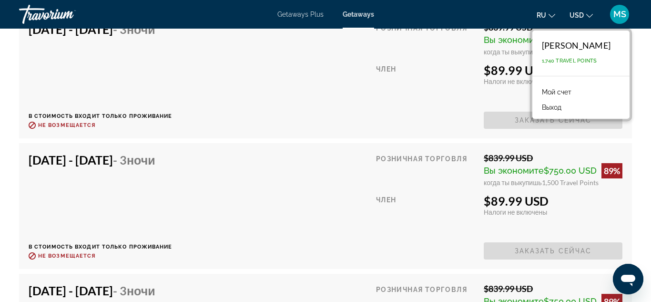
click at [603, 46] on div "Maryna Silviistruk" at bounding box center [576, 45] width 69 height 10
click at [582, 57] on div "Maryna Silviistruk 1,740 Travel Points" at bounding box center [581, 53] width 97 height 45
click at [580, 46] on div "Maryna Silviistruk" at bounding box center [576, 45] width 69 height 10
click at [364, 19] on div "Getaways Plus Getaways ru English Español Français Italiano Português русский U…" at bounding box center [325, 14] width 651 height 25
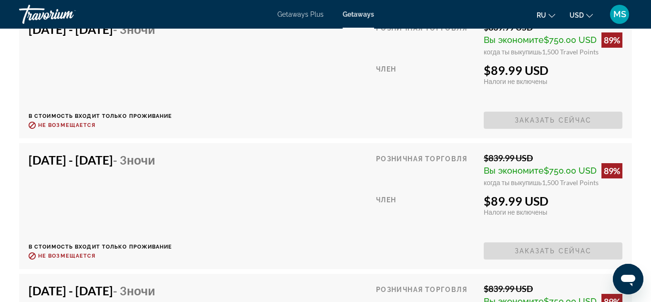
click at [364, 19] on div "Getaways Plus Getaways ru English Español Français Italiano Português русский U…" at bounding box center [325, 14] width 651 height 25
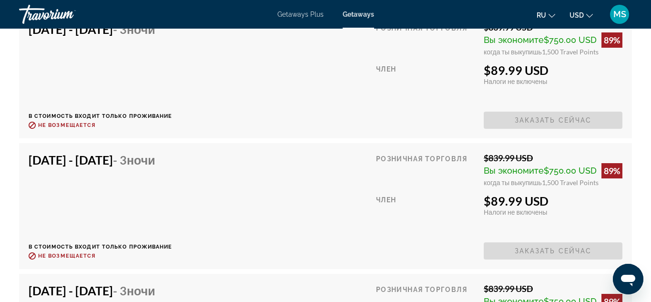
click at [295, 11] on span "Getaways Plus" at bounding box center [300, 14] width 46 height 8
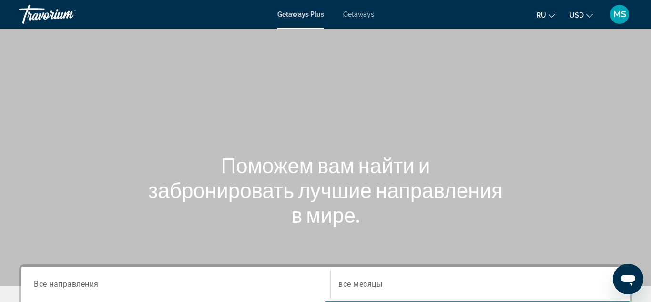
click at [374, 16] on div "Getaways Plus Getaways ru English Español Français Italiano Português русский U…" at bounding box center [325, 14] width 651 height 25
click at [363, 15] on span "Getaways" at bounding box center [358, 14] width 31 height 8
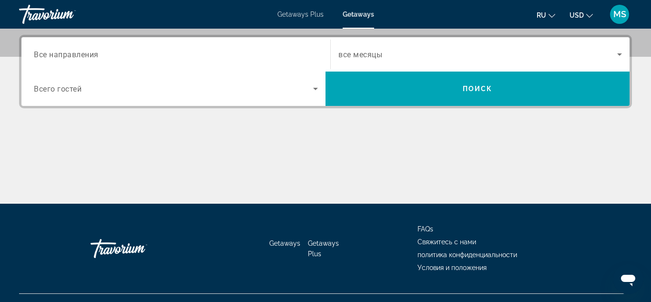
scroll to position [248, 0]
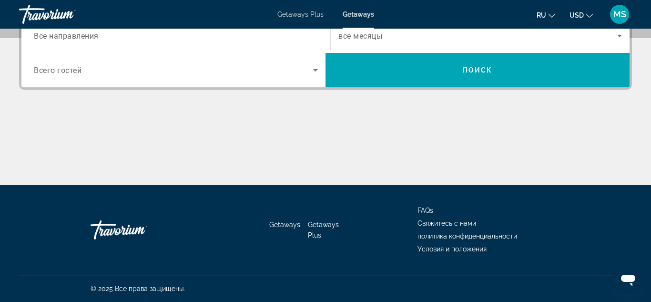
click at [282, 227] on span "Getaways" at bounding box center [284, 225] width 31 height 8
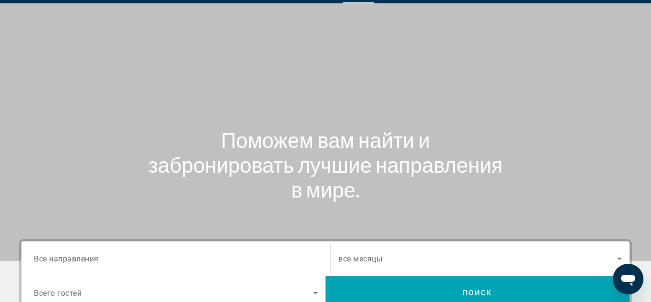
scroll to position [0, 0]
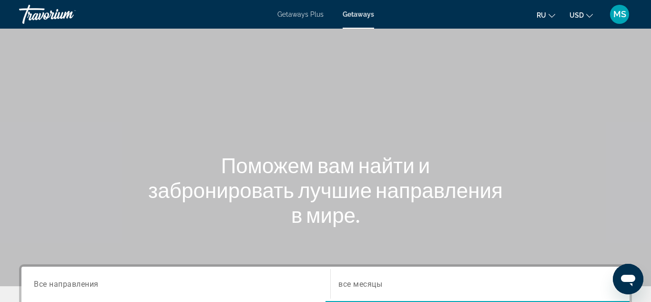
click at [619, 19] on div "MS" at bounding box center [619, 14] width 19 height 19
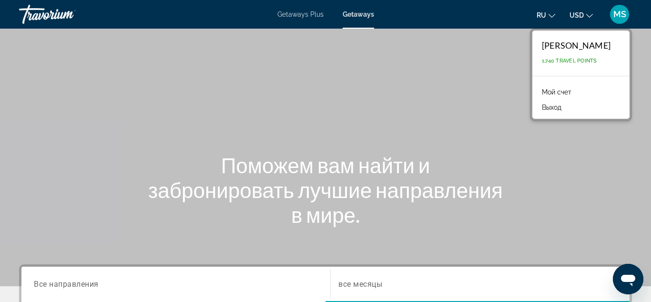
click at [591, 46] on div "Maryna Silviistruk" at bounding box center [576, 45] width 69 height 10
click at [547, 92] on link "Мой счет" at bounding box center [556, 92] width 39 height 12
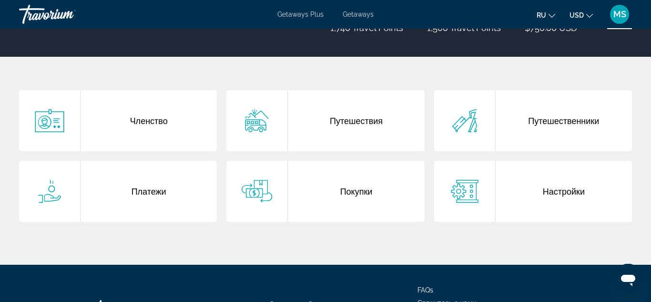
scroll to position [154, 0]
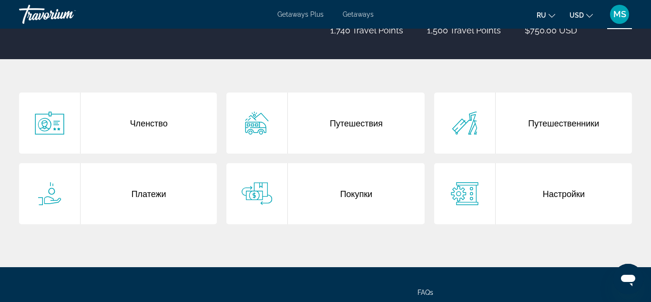
click at [147, 124] on div "Членство" at bounding box center [149, 122] width 136 height 61
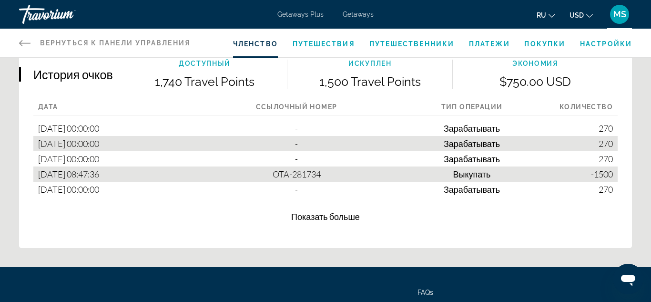
scroll to position [585, 0]
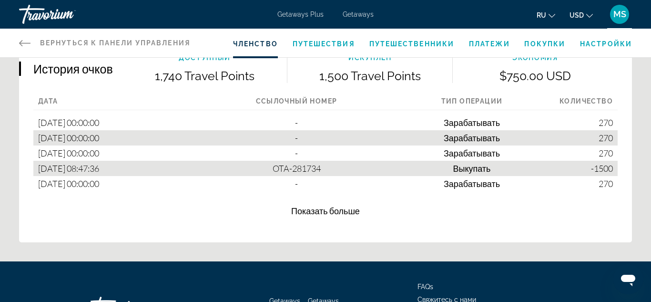
click at [334, 211] on span "Показать больше" at bounding box center [325, 210] width 69 height 10
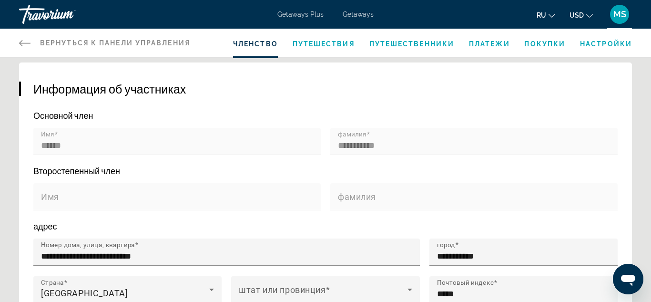
scroll to position [179, 0]
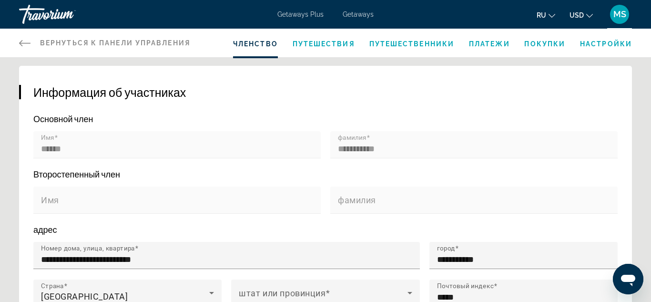
click at [338, 43] on span "Путешествия" at bounding box center [324, 44] width 62 height 8
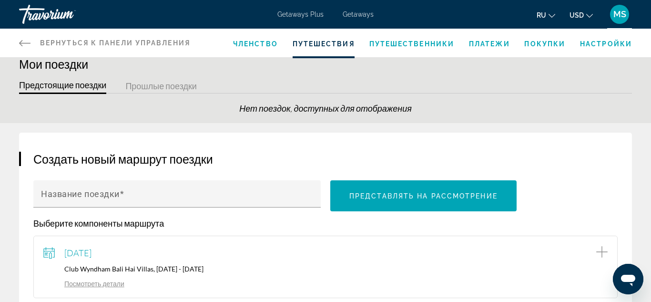
scroll to position [10, 0]
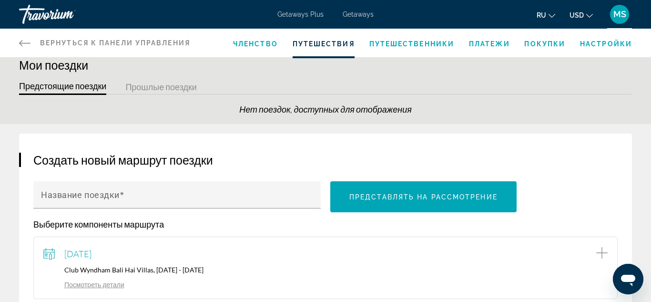
click at [440, 45] on span "Путешественники" at bounding box center [411, 44] width 85 height 8
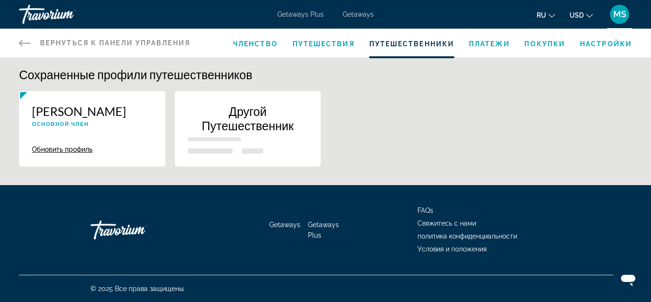
click at [493, 48] on li "Платежи" at bounding box center [489, 43] width 41 height 10
click at [493, 41] on span "Платежи" at bounding box center [489, 44] width 41 height 8
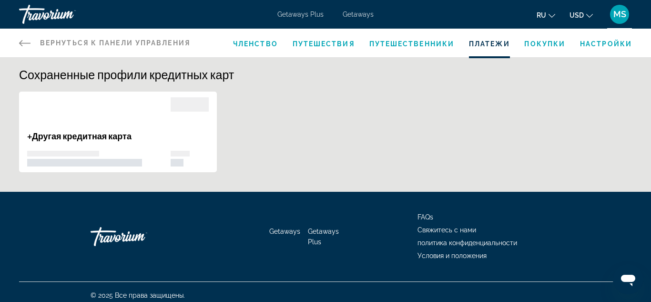
click at [538, 45] on span "Покупки" at bounding box center [544, 44] width 41 height 8
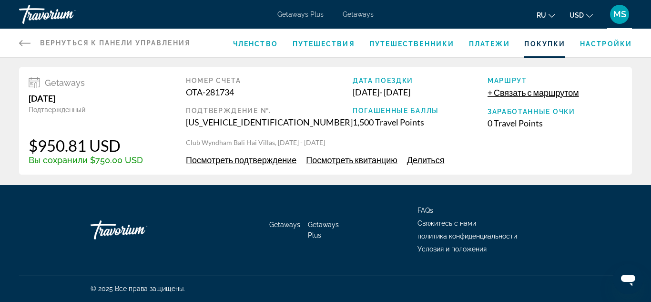
click at [595, 41] on span "Настройки" at bounding box center [606, 44] width 52 height 8
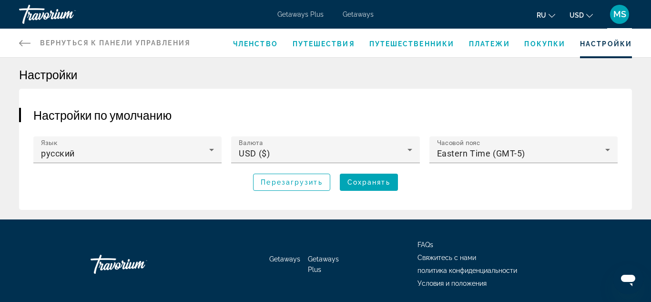
click at [265, 43] on span "Членство" at bounding box center [255, 44] width 45 height 8
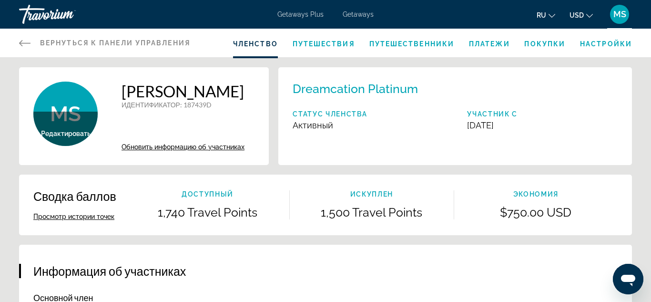
click at [346, 13] on span "Getaways" at bounding box center [358, 14] width 31 height 8
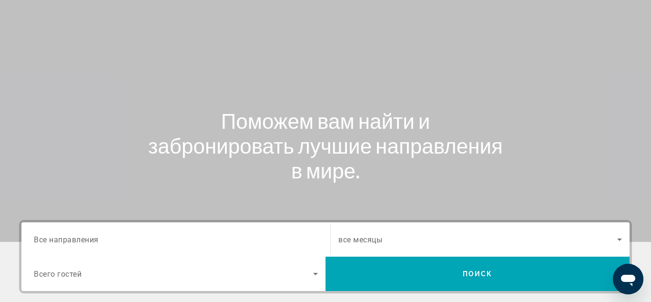
scroll to position [51, 0]
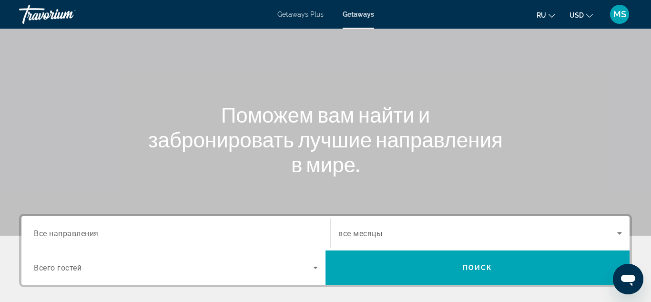
click at [391, 65] on div "Main content" at bounding box center [325, 92] width 651 height 286
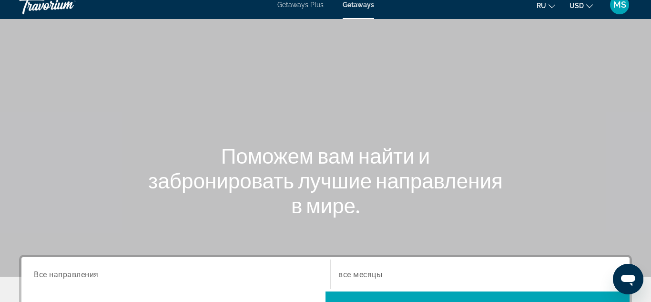
scroll to position [0, 0]
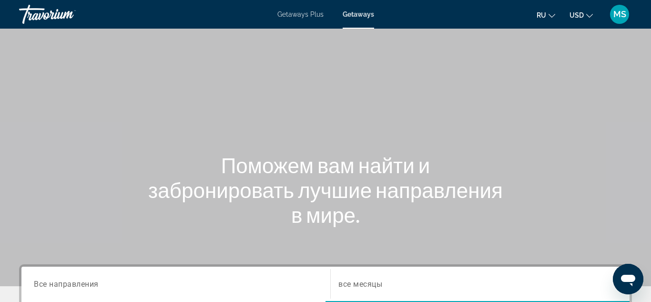
click at [355, 14] on span "Getaways" at bounding box center [358, 14] width 31 height 8
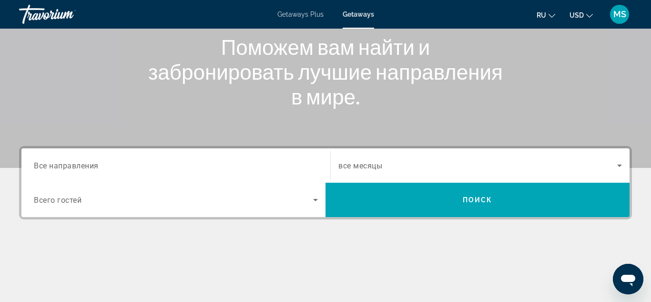
scroll to position [123, 0]
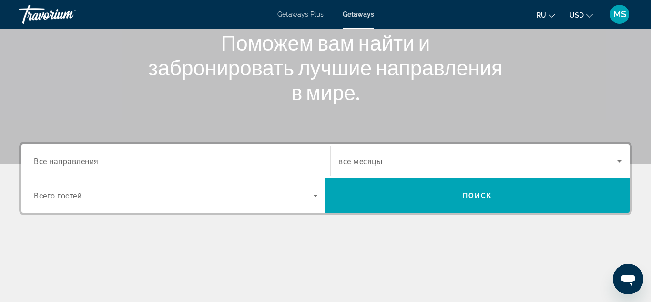
click at [252, 160] on input "Destination Все направления" at bounding box center [176, 161] width 284 height 11
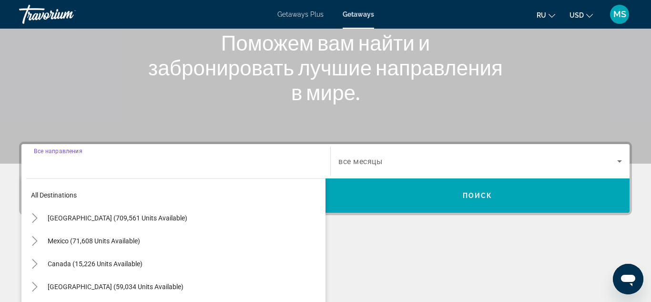
scroll to position [233, 0]
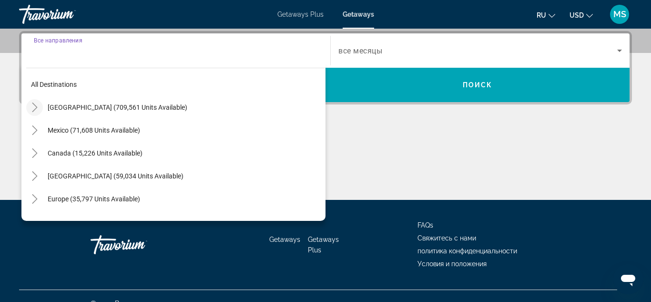
click at [37, 107] on icon "Toggle United States (709,561 units available)" at bounding box center [35, 108] width 10 height 10
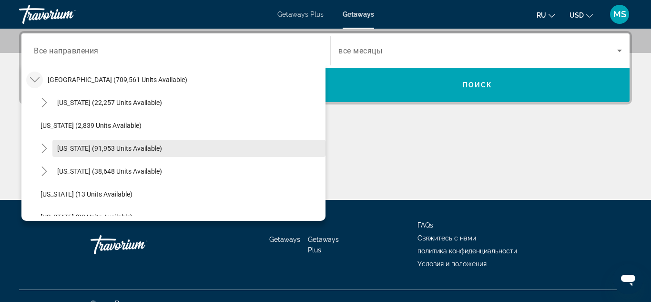
click at [76, 151] on span "[US_STATE] (91,953 units available)" at bounding box center [109, 148] width 105 height 8
type input "**********"
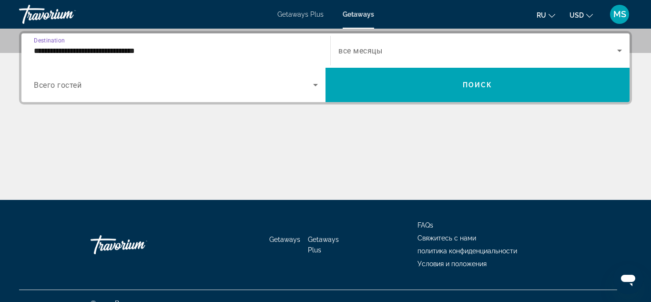
click at [358, 52] on span "все месяцы" at bounding box center [360, 50] width 44 height 9
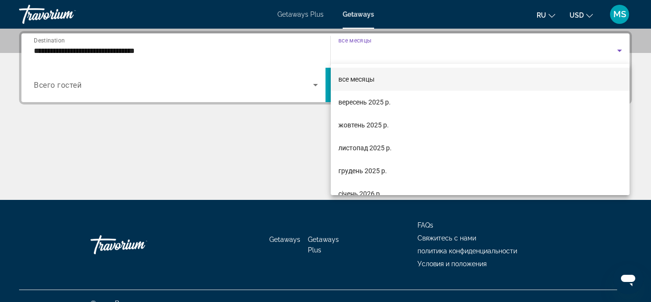
click at [358, 52] on div at bounding box center [325, 151] width 651 height 302
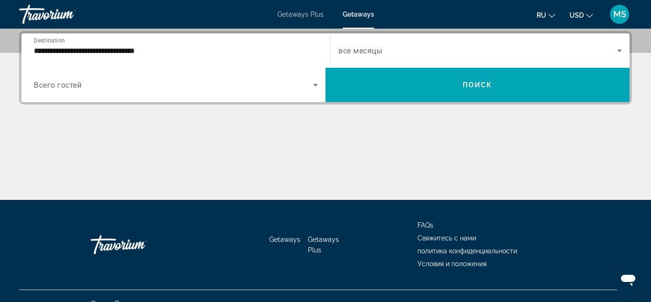
click at [280, 88] on span "Search widget" at bounding box center [173, 84] width 279 height 11
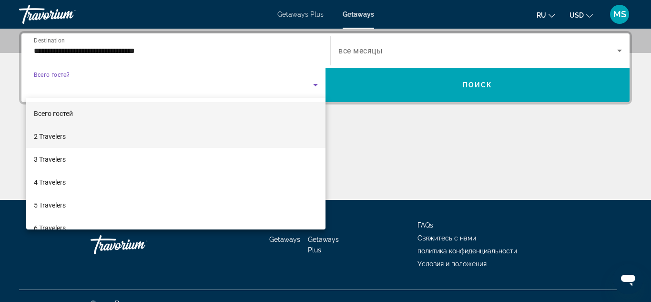
click at [225, 135] on mat-option "2 Travelers" at bounding box center [175, 136] width 299 height 23
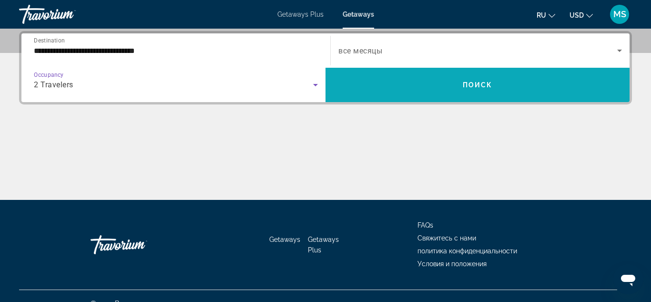
click at [357, 90] on span "Search widget" at bounding box center [478, 84] width 304 height 23
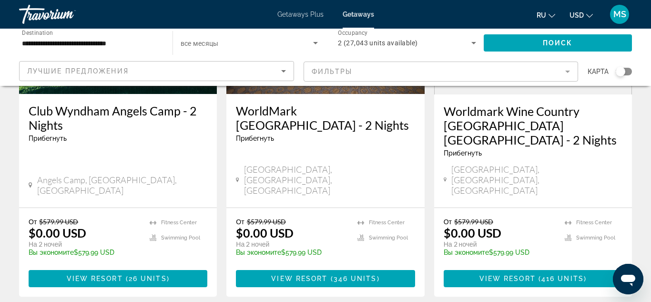
scroll to position [1245, 0]
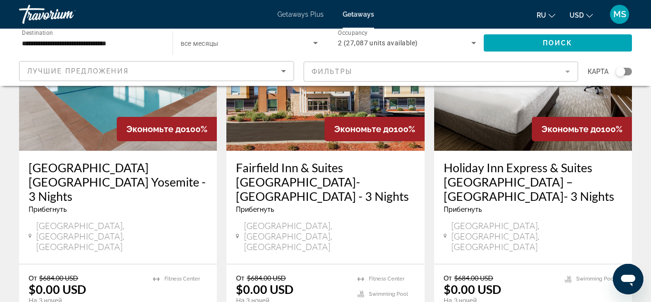
scroll to position [1251, 0]
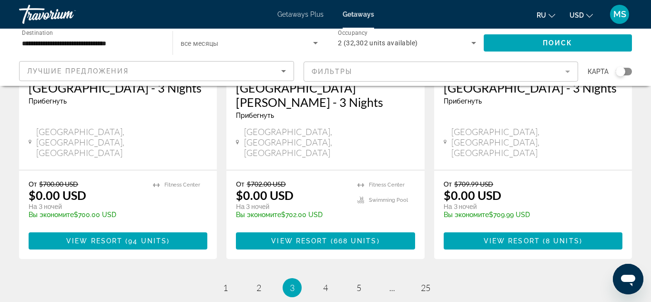
scroll to position [1317, 0]
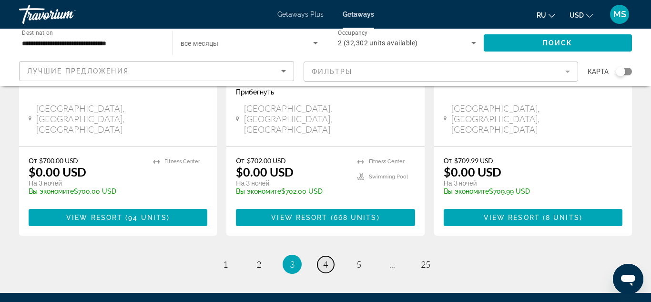
click at [325, 259] on span "4" at bounding box center [325, 264] width 5 height 10
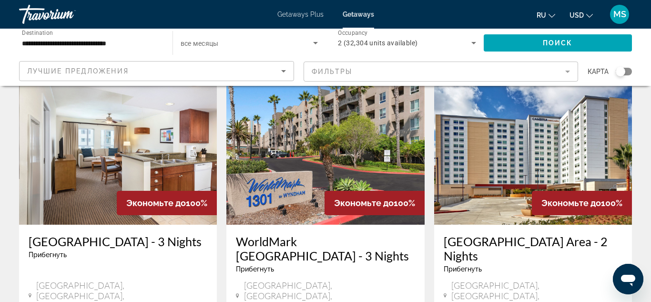
scroll to position [1243, 0]
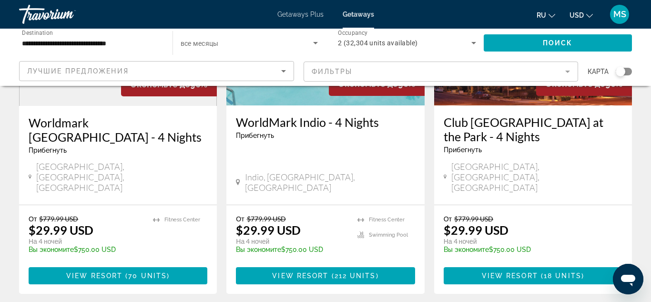
scroll to position [1250, 0]
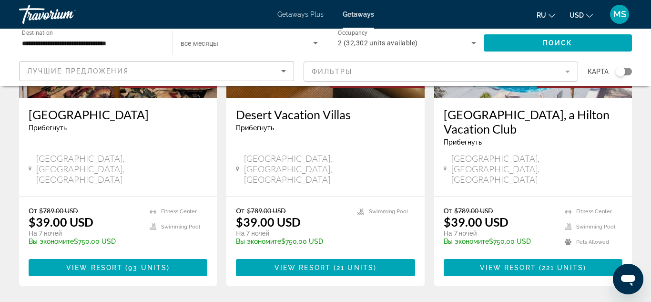
scroll to position [1258, 0]
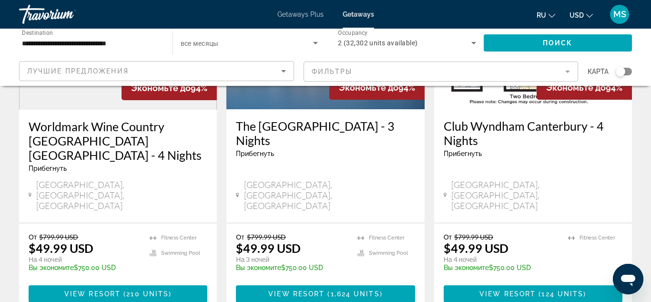
scroll to position [1240, 0]
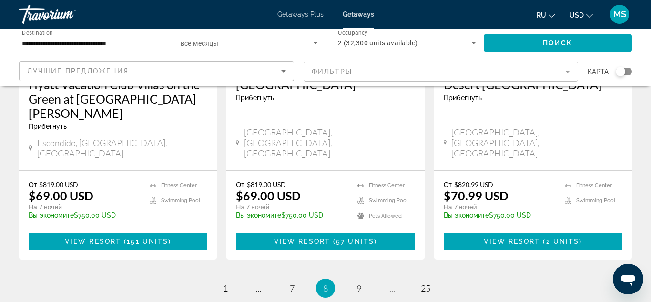
scroll to position [1285, 0]
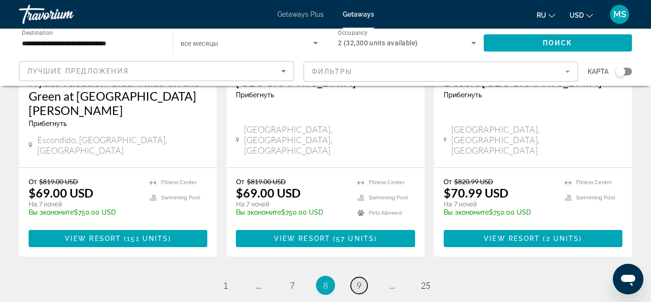
click at [366, 277] on link "page 9" at bounding box center [359, 285] width 17 height 17
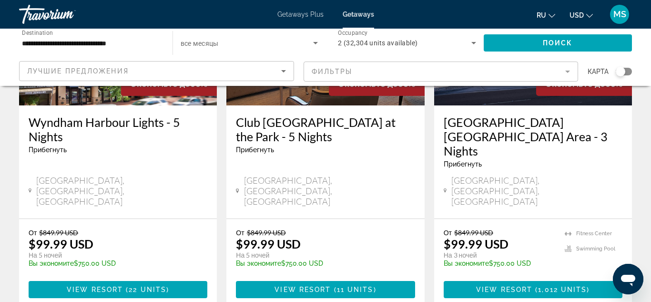
scroll to position [1280, 0]
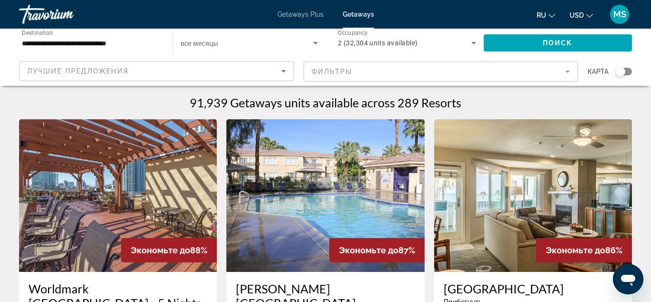
click at [129, 70] on div "Лучшие предложения" at bounding box center [154, 70] width 254 height 11
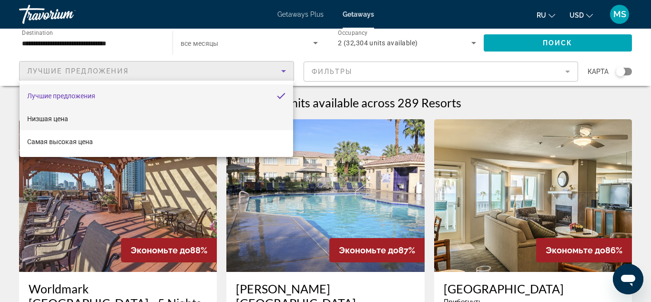
click at [86, 116] on mat-option "Низшая цена" at bounding box center [157, 118] width 274 height 23
